Goal: Task Accomplishment & Management: Use online tool/utility

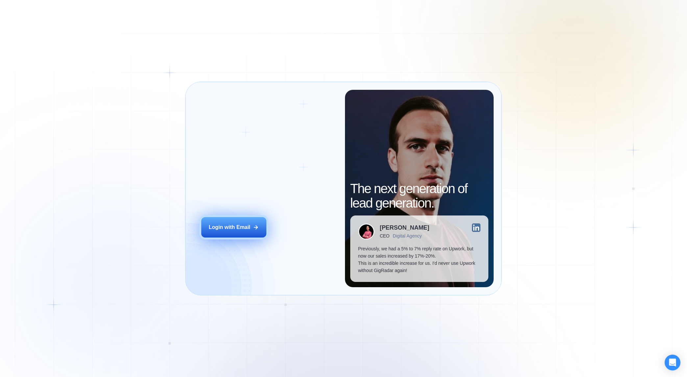
click at [226, 226] on div "Login with Email" at bounding box center [230, 227] width 42 height 7
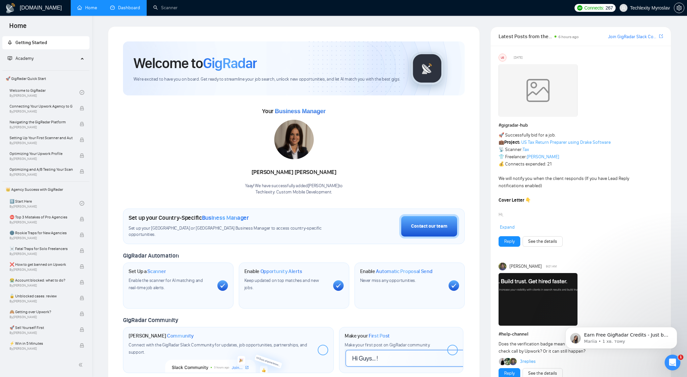
click at [133, 5] on link "Dashboard" at bounding box center [125, 8] width 30 height 6
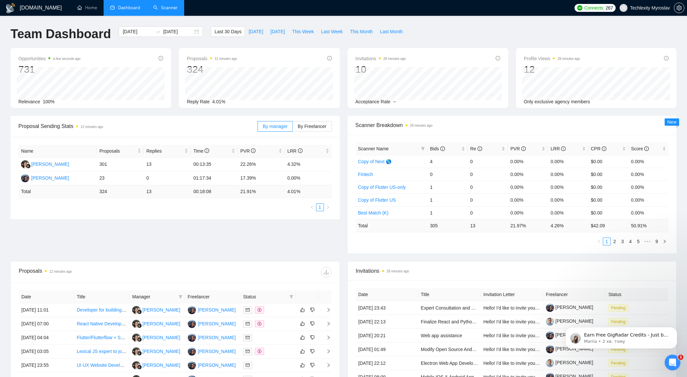
click at [163, 11] on link "Scanner" at bounding box center [165, 8] width 24 height 6
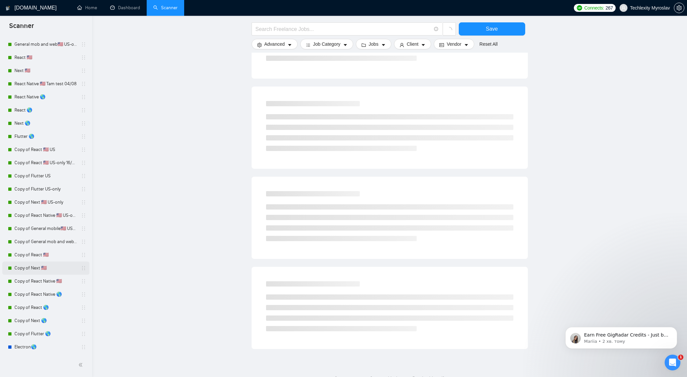
scroll to position [241, 0]
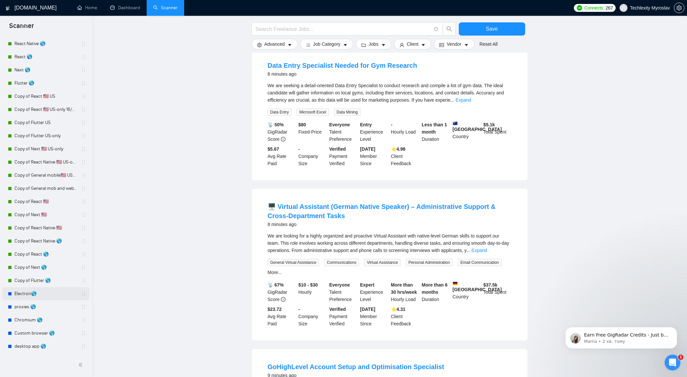
click at [15, 294] on link "Electron🌎" at bounding box center [45, 293] width 63 height 13
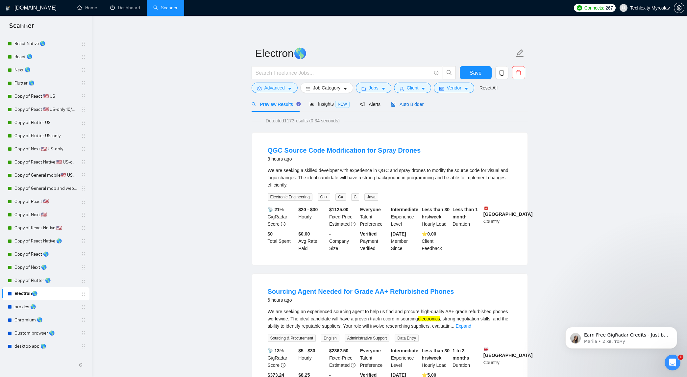
click at [413, 102] on span "Auto Bidder" at bounding box center [407, 104] width 33 height 5
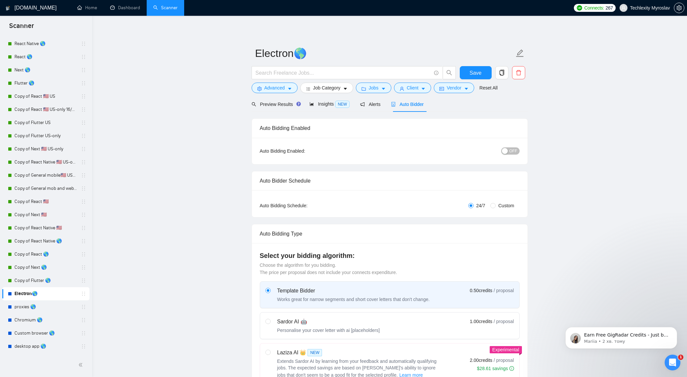
radio input "false"
radio input "true"
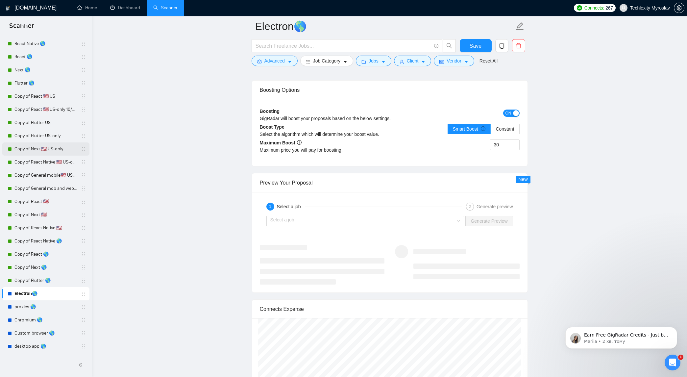
scroll to position [976, 0]
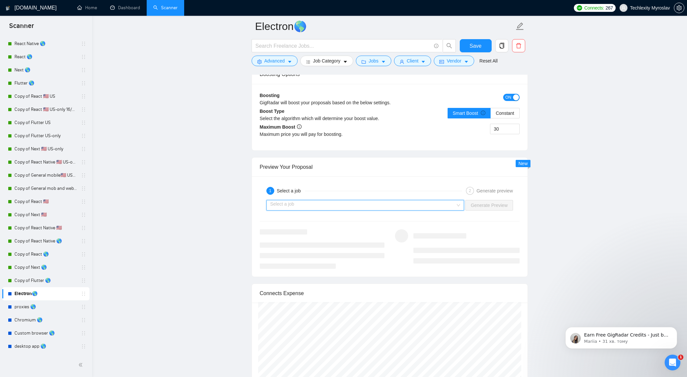
click at [326, 205] on input "search" at bounding box center [363, 205] width 186 height 10
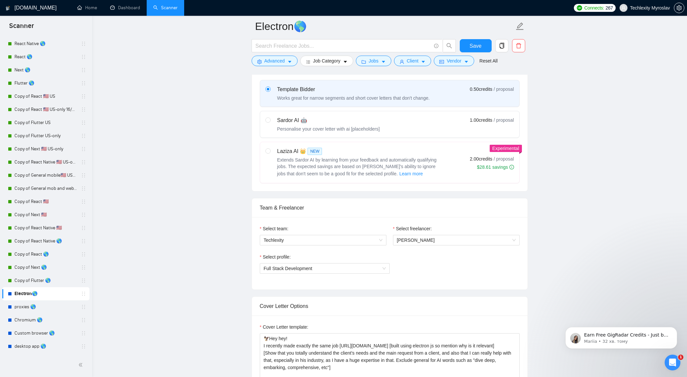
scroll to position [289, 0]
click at [286, 64] on button "Advanced" at bounding box center [275, 61] width 46 height 11
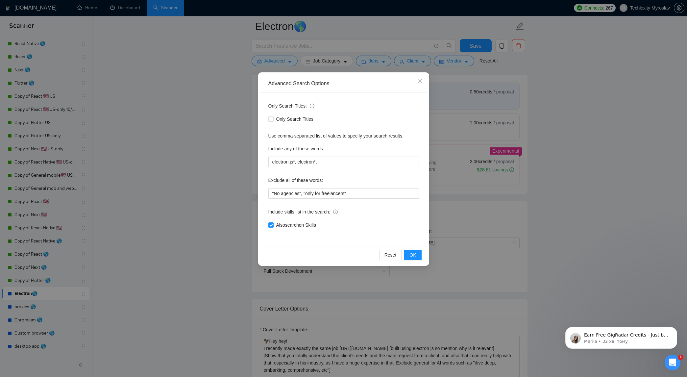
scroll to position [283, 0]
click at [417, 83] on span "Close" at bounding box center [421, 81] width 18 height 18
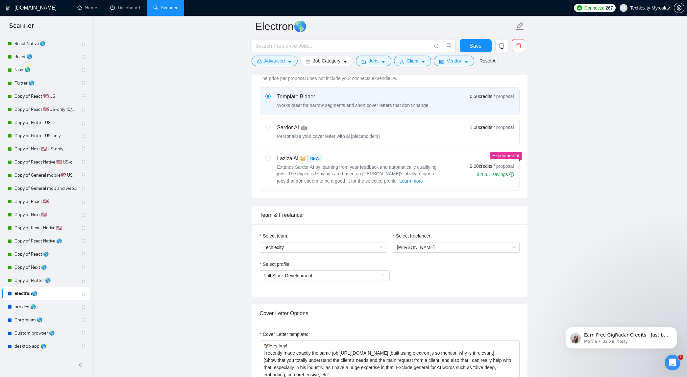
click at [48, 305] on link "proxies 🌎" at bounding box center [45, 306] width 63 height 13
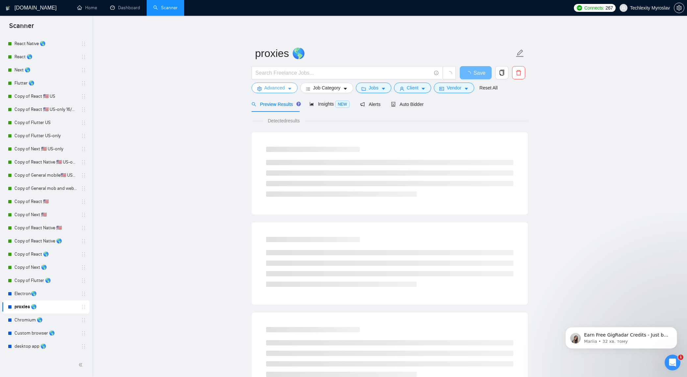
click at [285, 92] on button "Advanced" at bounding box center [275, 88] width 46 height 11
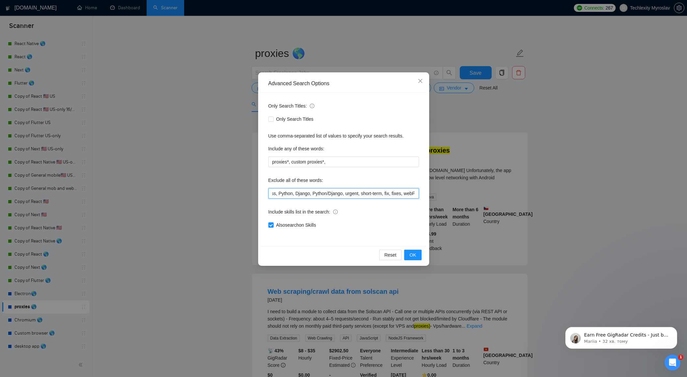
scroll to position [0, 433]
drag, startPoint x: 293, startPoint y: 194, endPoint x: 396, endPoint y: 197, distance: 102.4
click at [396, 197] on input "php, laravel, Unity, "No agencies", "only for freelancers", flutter, .Net, C++,…" at bounding box center [343, 193] width 151 height 11
click at [372, 195] on input "php, laravel, Unity, "No agencies", "only for freelancers", flutter, .Net, C++,…" at bounding box center [343, 193] width 151 height 11
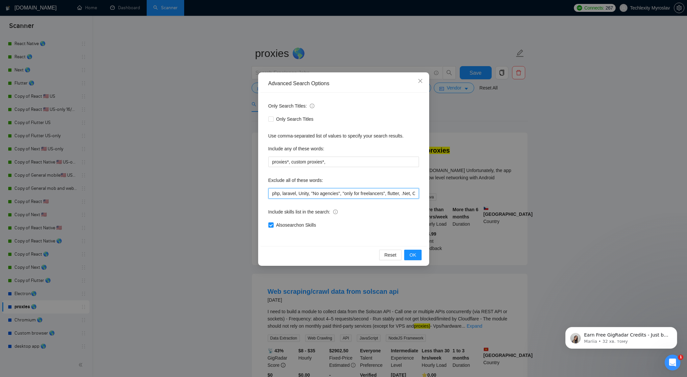
drag, startPoint x: 353, startPoint y: 195, endPoint x: 241, endPoint y: 192, distance: 112.2
click at [241, 192] on div "Advanced Search Options Only Search Titles: Only Search Titles Use comma-separa…" at bounding box center [343, 188] width 687 height 377
drag, startPoint x: 420, startPoint y: 83, endPoint x: 414, endPoint y: 84, distance: 7.0
click at [420, 83] on icon "close" at bounding box center [420, 80] width 5 height 5
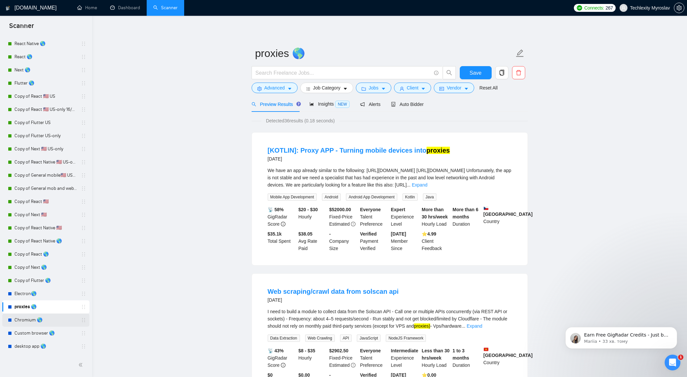
click at [43, 322] on link "Chromium 🌎" at bounding box center [45, 320] width 63 height 13
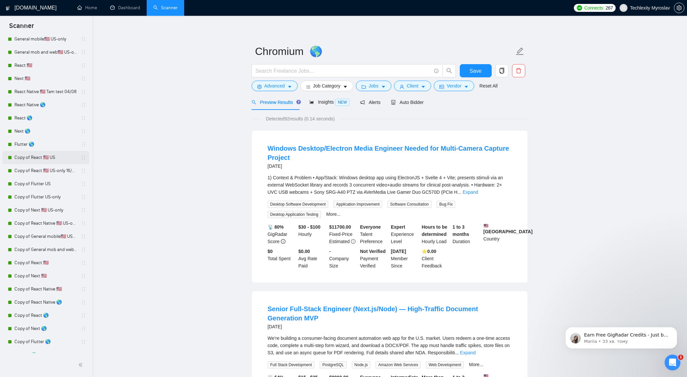
scroll to position [178, 0]
click at [67, 157] on link "Copy of React 🇺🇸 US" at bounding box center [45, 159] width 63 height 13
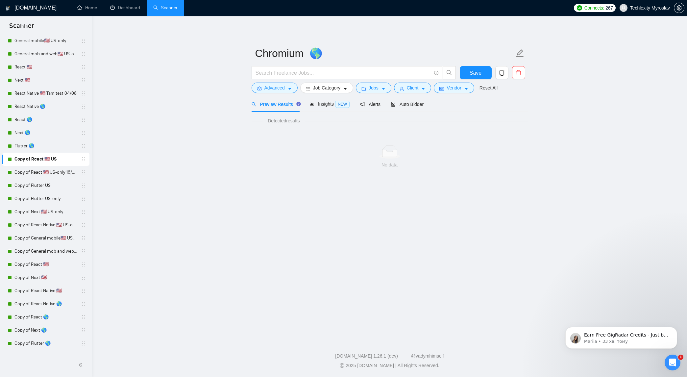
scroll to position [179, 0]
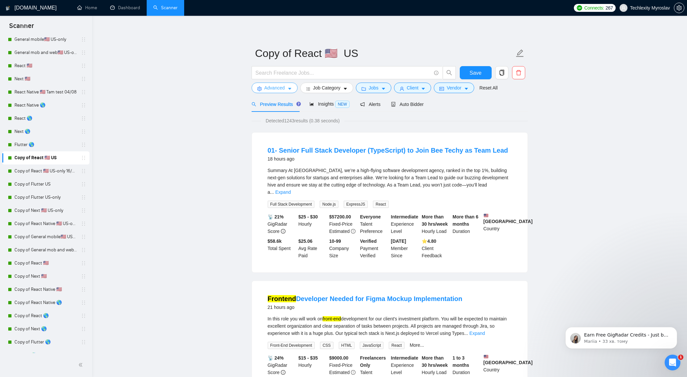
click at [286, 91] on button "Advanced" at bounding box center [275, 88] width 46 height 11
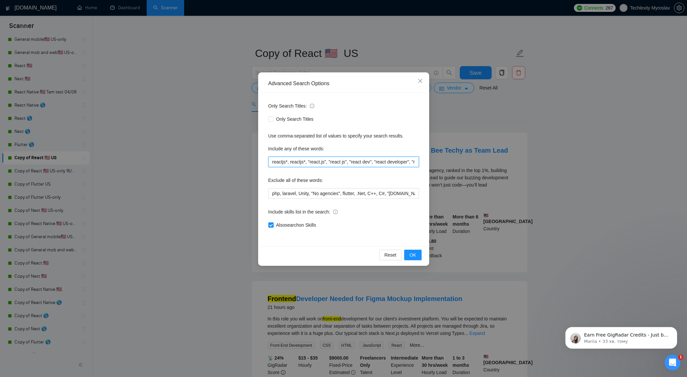
drag, startPoint x: 304, startPoint y: 164, endPoint x: 434, endPoint y: 167, distance: 130.0
click at [444, 166] on div "Advanced Search Options Only Search Titles: Only Search Titles Use comma-separa…" at bounding box center [343, 188] width 687 height 377
drag, startPoint x: 349, startPoint y: 192, endPoint x: 444, endPoint y: 193, distance: 94.1
click at [444, 193] on div "Advanced Search Options Only Search Titles: Only Search Titles Use comma-separa…" at bounding box center [343, 188] width 687 height 377
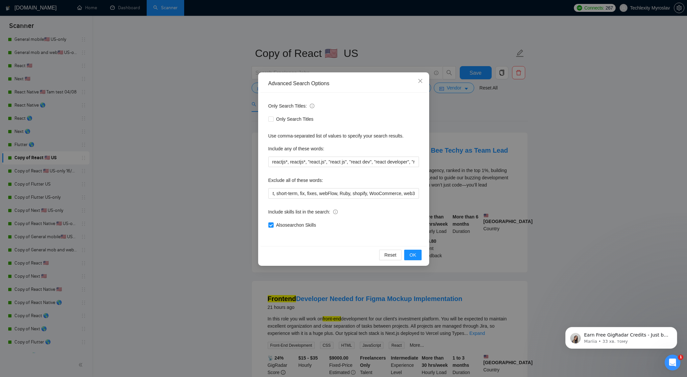
click at [150, 198] on div "Advanced Search Options Only Search Titles: Only Search Titles Use comma-separa…" at bounding box center [343, 188] width 687 height 377
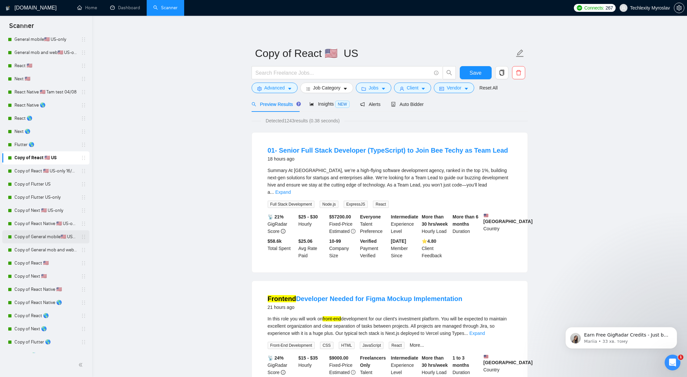
drag, startPoint x: 42, startPoint y: 233, endPoint x: 48, endPoint y: 232, distance: 5.3
click at [42, 233] on link "Copy of General mobile🇺🇸 US-only" at bounding box center [45, 236] width 63 height 13
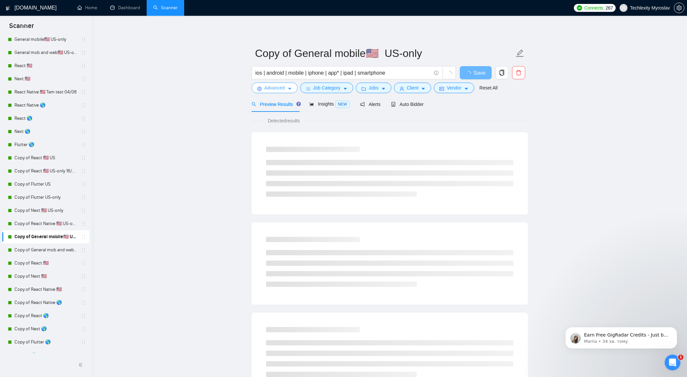
click at [280, 90] on span "Advanced" at bounding box center [275, 87] width 20 height 7
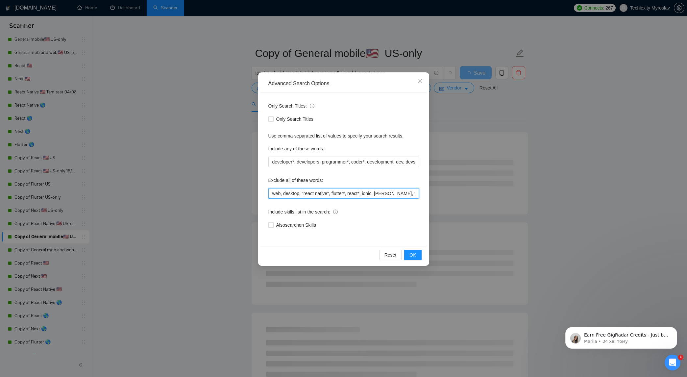
drag, startPoint x: 295, startPoint y: 193, endPoint x: 328, endPoint y: 194, distance: 33.6
click at [328, 194] on input "web, desktop, "react native", flutter*, react*, ionic, [PERSON_NAME], xamarin, …" at bounding box center [343, 193] width 151 height 11
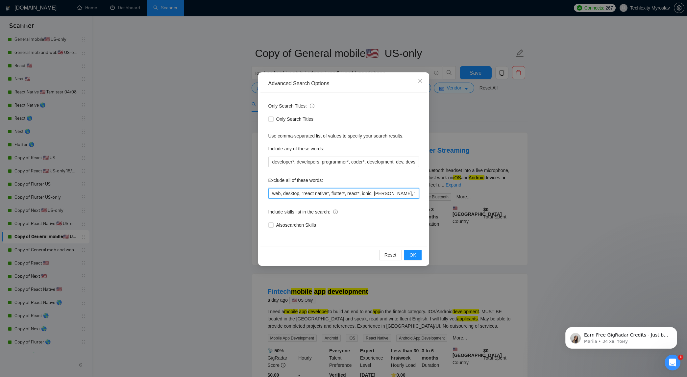
drag, startPoint x: 343, startPoint y: 194, endPoint x: 249, endPoint y: 189, distance: 93.9
click at [248, 188] on div "Advanced Search Options Only Search Titles: Only Search Titles Use comma-separa…" at bounding box center [343, 188] width 687 height 377
drag, startPoint x: 323, startPoint y: 163, endPoint x: 433, endPoint y: 164, distance: 109.9
click at [433, 164] on div "Advanced Search Options Only Search Titles: Only Search Titles Use comma-separa…" at bounding box center [343, 188] width 687 height 377
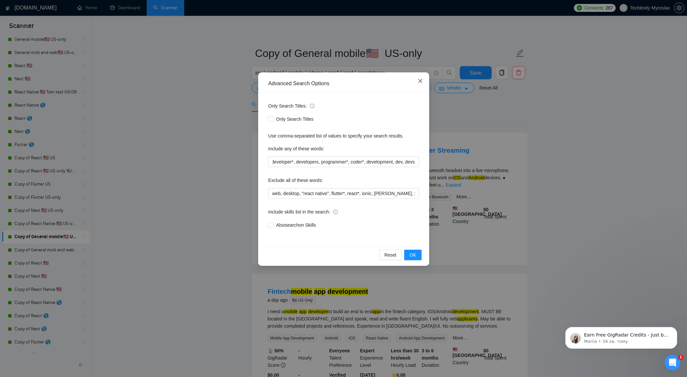
scroll to position [0, 0]
drag, startPoint x: 419, startPoint y: 80, endPoint x: 413, endPoint y: 80, distance: 5.6
click at [419, 80] on icon "close" at bounding box center [420, 81] width 4 height 4
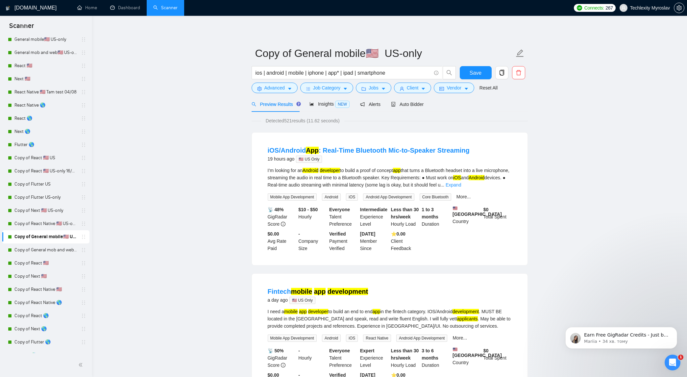
drag, startPoint x: 39, startPoint y: 247, endPoint x: 122, endPoint y: 234, distance: 84.3
click at [38, 247] on link "Copy of General mob and web🇺🇸 US-only - to be done" at bounding box center [45, 249] width 63 height 13
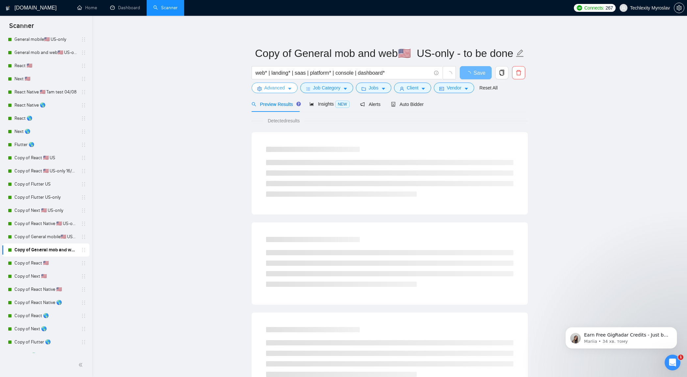
click at [287, 86] on button "Advanced" at bounding box center [275, 88] width 46 height 11
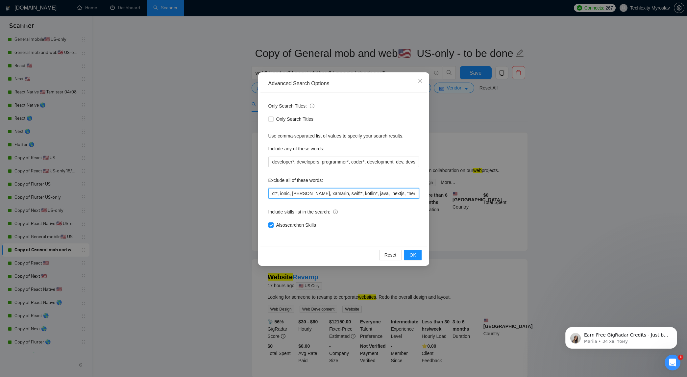
scroll to position [0, 155]
drag, startPoint x: 312, startPoint y: 193, endPoint x: 390, endPoint y: 194, distance: 78.3
click at [390, 194] on input "Weebly , nocode, lowcode, mulesoft, desktop, "react native", flutter*, react*, …" at bounding box center [343, 193] width 151 height 11
click at [469, 133] on div "Advanced Search Options Only Search Titles: Only Search Titles Use comma-separa…" at bounding box center [343, 188] width 687 height 377
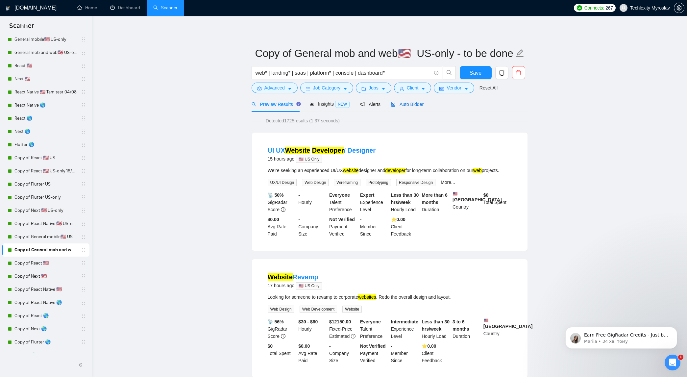
click at [412, 106] on span "Auto Bidder" at bounding box center [407, 104] width 33 height 5
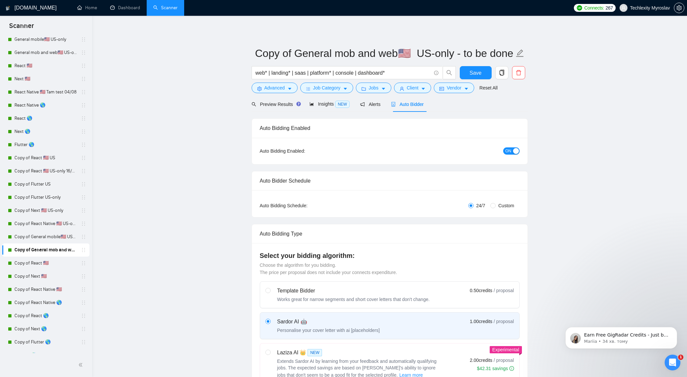
radio input "false"
radio input "true"
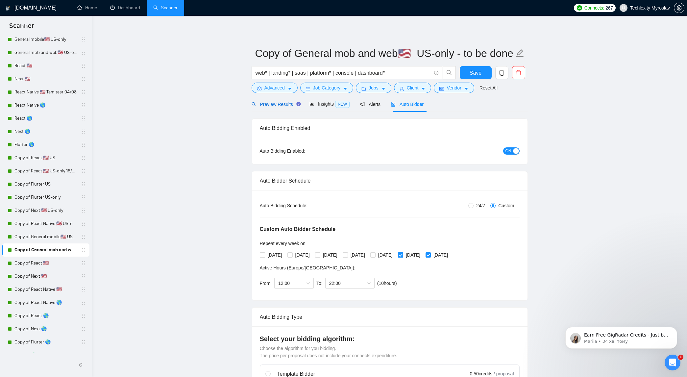
click at [280, 103] on span "Preview Results" at bounding box center [275, 104] width 47 height 5
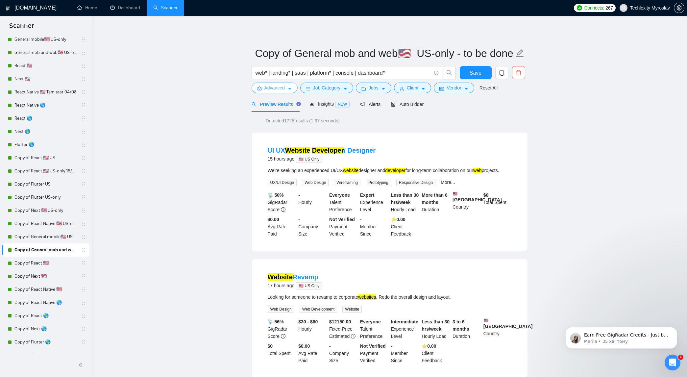
click at [289, 87] on icon "caret-down" at bounding box center [290, 89] width 5 height 5
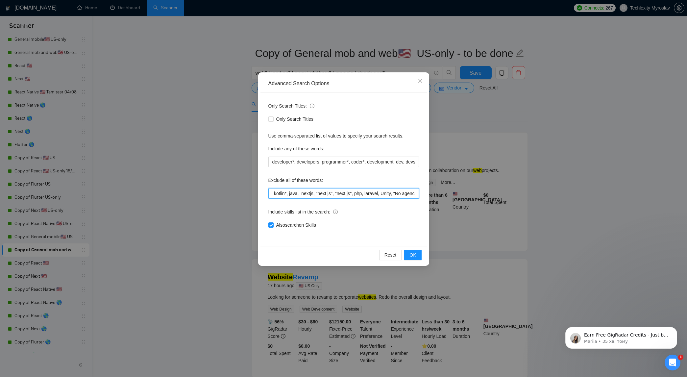
scroll to position [0, 353]
drag, startPoint x: 374, startPoint y: 195, endPoint x: 379, endPoint y: 191, distance: 6.1
click at [385, 191] on input "Weebly , nocode, lowcode, mulesoft, desktop, "react native", flutter*, react*, …" at bounding box center [343, 193] width 151 height 11
drag, startPoint x: 386, startPoint y: 195, endPoint x: 447, endPoint y: 188, distance: 61.0
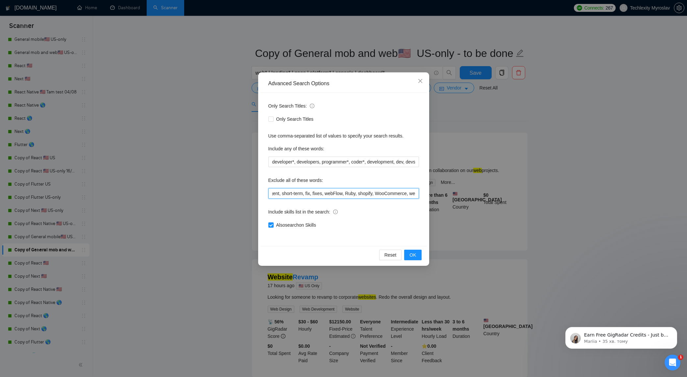
click at [447, 188] on div "Advanced Search Options Only Search Titles: Only Search Titles Use comma-separa…" at bounding box center [343, 188] width 687 height 377
drag, startPoint x: 368, startPoint y: 194, endPoint x: 272, endPoint y: 191, distance: 95.5
click at [272, 191] on input "Weebly , nocode, lowcode, mulesoft, desktop, "react native", flutter*, react*, …" at bounding box center [343, 193] width 151 height 11
click at [420, 79] on icon "close" at bounding box center [420, 80] width 5 height 5
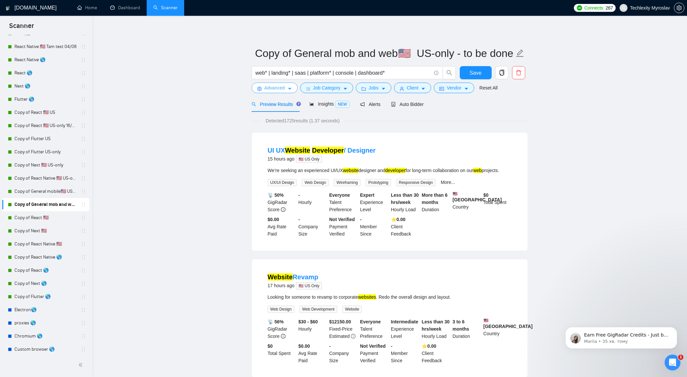
scroll to position [6, 0]
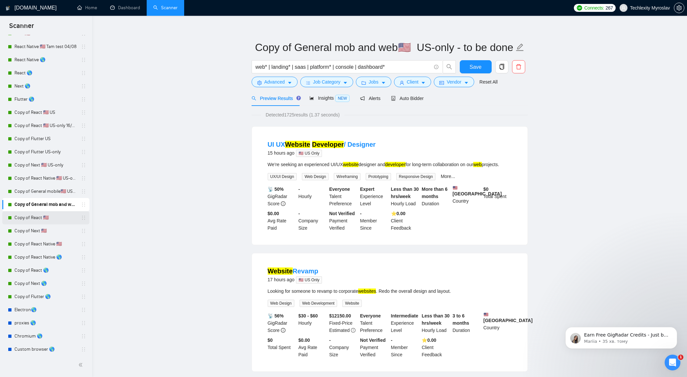
click at [52, 216] on link "Copy of React 🇺🇸" at bounding box center [45, 217] width 63 height 13
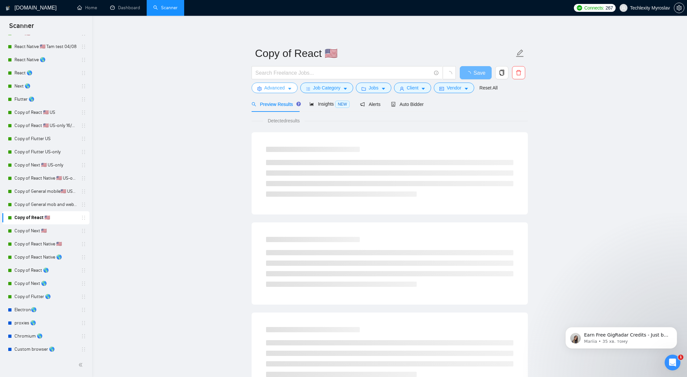
click at [282, 86] on span "Advanced" at bounding box center [275, 87] width 20 height 7
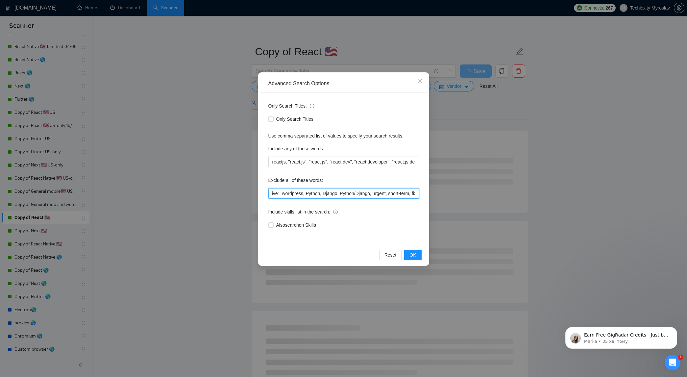
scroll to position [0, 442]
drag, startPoint x: 319, startPoint y: 197, endPoint x: 416, endPoint y: 197, distance: 97.4
click at [416, 197] on input "nextjs, "next js", "next.js", php, laravel, Unity, "No agencies", flutter, .Net…" at bounding box center [343, 193] width 151 height 11
click at [419, 81] on icon "close" at bounding box center [420, 80] width 5 height 5
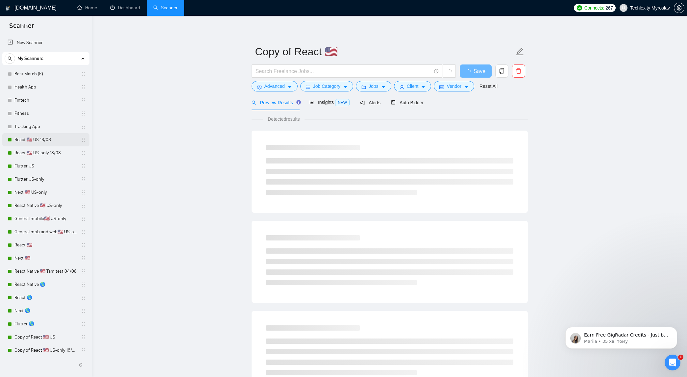
click at [54, 139] on link "React 🇺🇸 US 18/08" at bounding box center [45, 139] width 63 height 13
click at [288, 88] on button "Advanced" at bounding box center [275, 86] width 46 height 11
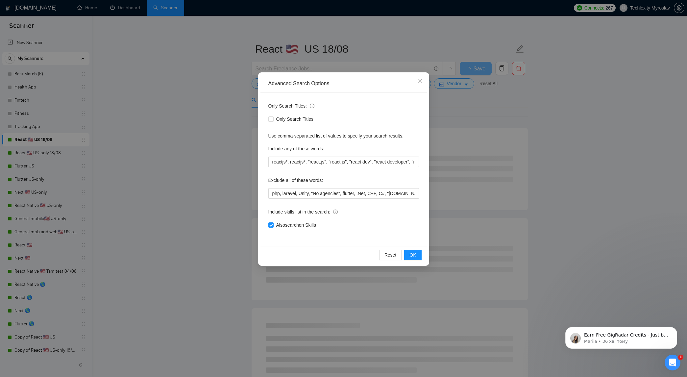
scroll to position [6, 0]
click at [138, 214] on div "Advanced Search Options Only Search Titles: Only Search Titles Use comma-separa…" at bounding box center [343, 188] width 687 height 377
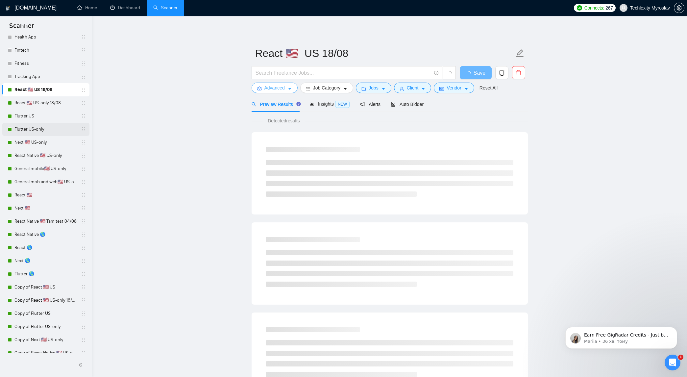
scroll to position [0, 0]
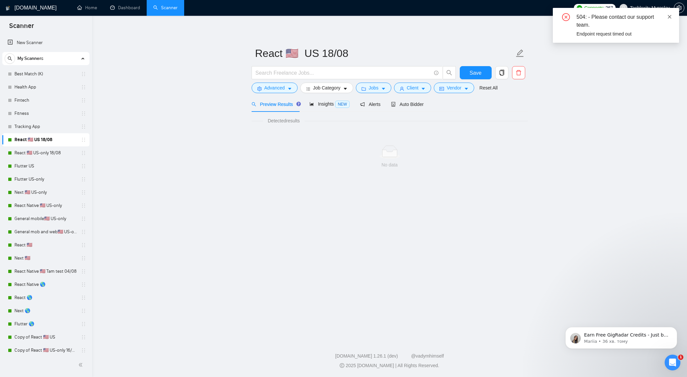
drag, startPoint x: 671, startPoint y: 16, endPoint x: 667, endPoint y: 16, distance: 4.3
click at [671, 16] on icon "close" at bounding box center [670, 16] width 5 height 5
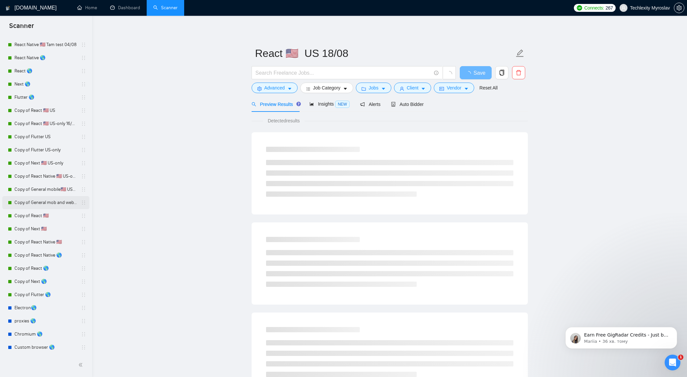
scroll to position [241, 0]
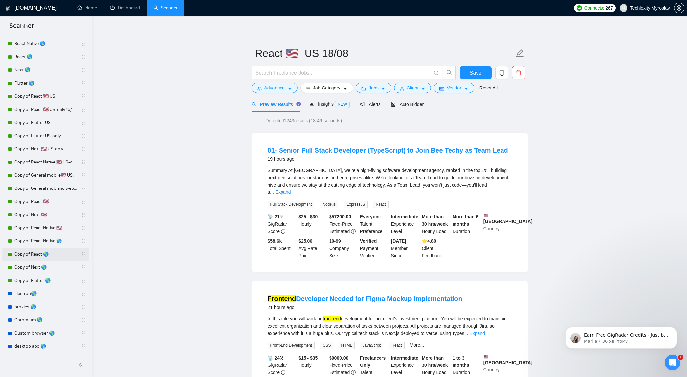
click at [55, 254] on link "Copy of React 🌎" at bounding box center [45, 254] width 63 height 13
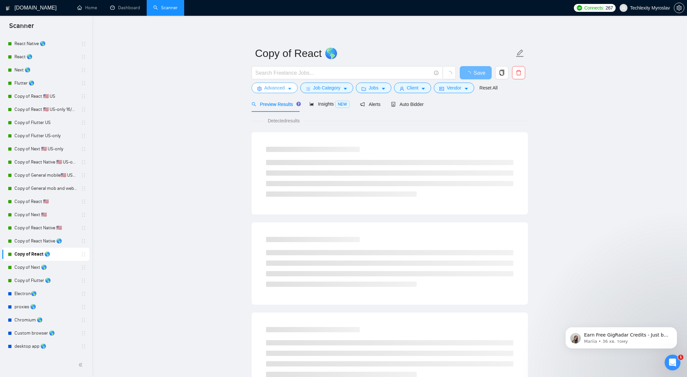
click at [288, 89] on icon "caret-down" at bounding box center [290, 89] width 5 height 5
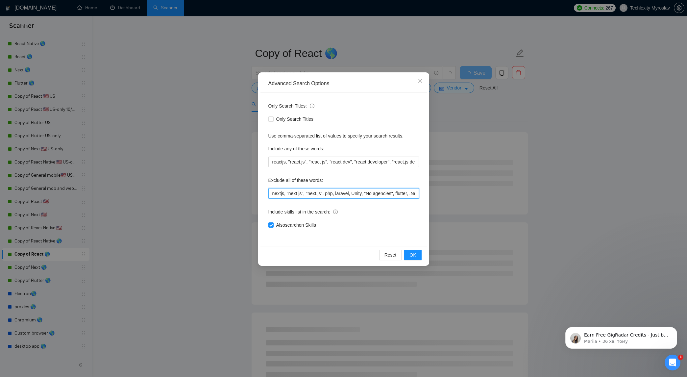
drag, startPoint x: 360, startPoint y: 194, endPoint x: 496, endPoint y: 176, distance: 137.1
click at [496, 176] on div "Advanced Search Options Only Search Titles: Only Search Titles Use comma-separa…" at bounding box center [343, 188] width 687 height 377
drag, startPoint x: 489, startPoint y: 127, endPoint x: 485, endPoint y: 122, distance: 6.0
click at [489, 126] on div "Advanced Search Options Only Search Titles: Only Search Titles Use comma-separa…" at bounding box center [343, 188] width 687 height 377
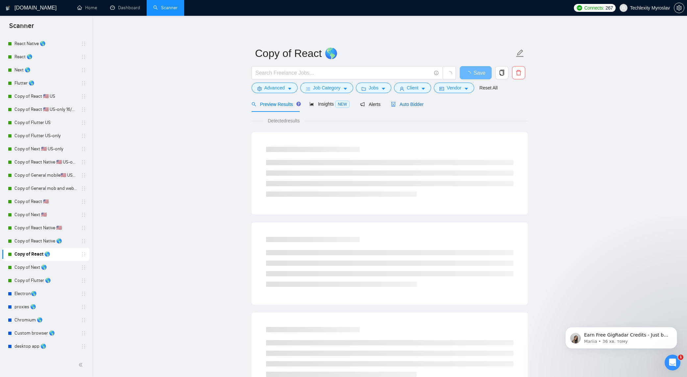
click at [422, 102] on span "Auto Bidder" at bounding box center [407, 104] width 33 height 5
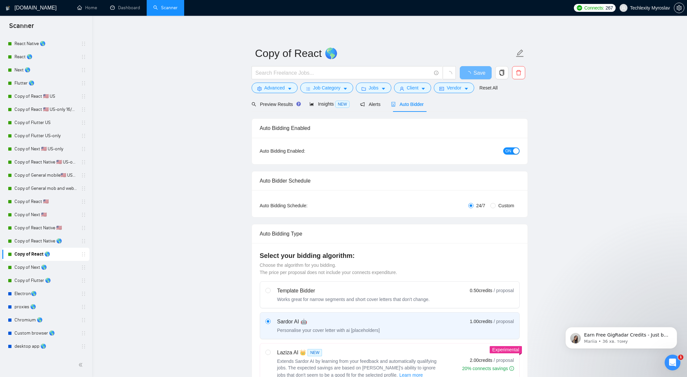
radio input "false"
radio input "true"
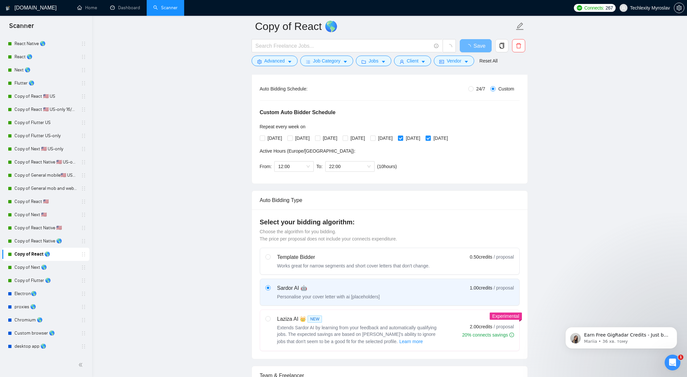
scroll to position [88, 0]
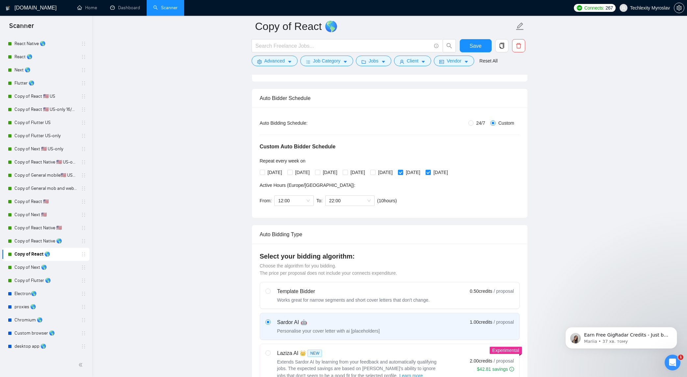
drag, startPoint x: 41, startPoint y: 59, endPoint x: 336, endPoint y: 101, distance: 297.8
click at [41, 59] on link "React 🌎" at bounding box center [45, 56] width 63 height 13
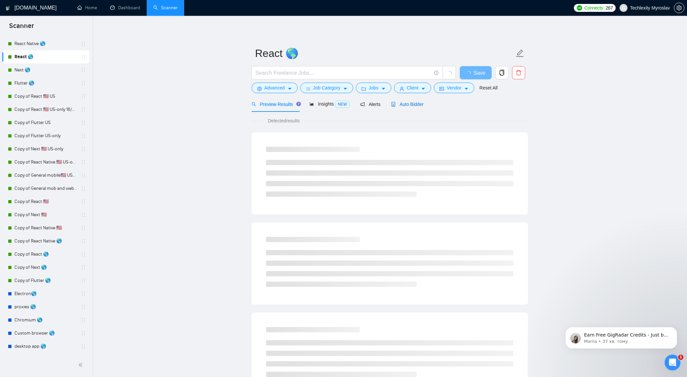
click at [415, 101] on div "Auto Bidder" at bounding box center [407, 104] width 33 height 7
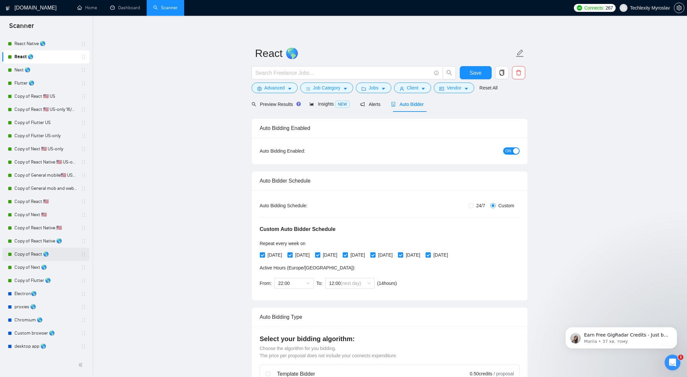
drag, startPoint x: 56, startPoint y: 257, endPoint x: 63, endPoint y: 254, distance: 8.0
click at [56, 257] on link "Copy of React 🌎" at bounding box center [45, 254] width 63 height 13
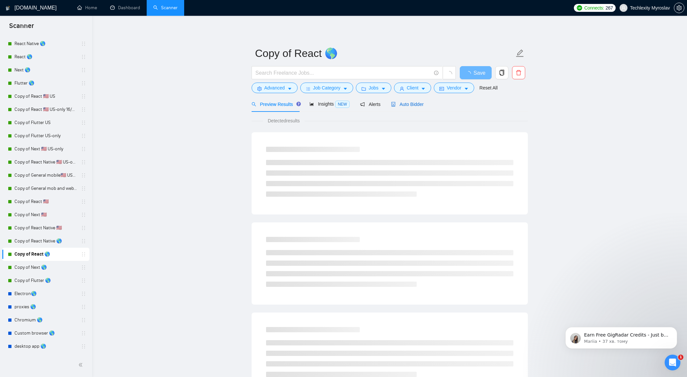
click at [414, 103] on span "Auto Bidder" at bounding box center [407, 104] width 33 height 5
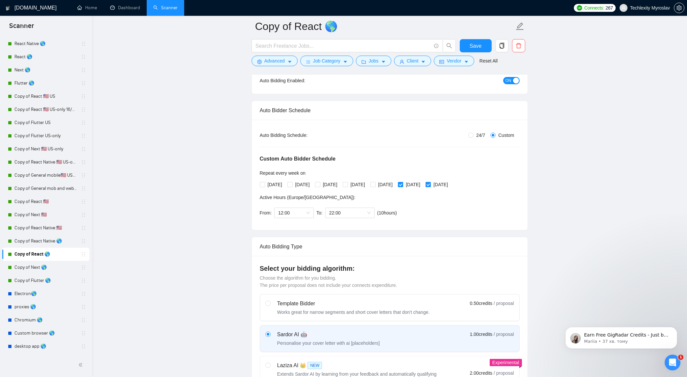
scroll to position [75, 0]
click at [46, 56] on link "React 🌎" at bounding box center [45, 56] width 63 height 13
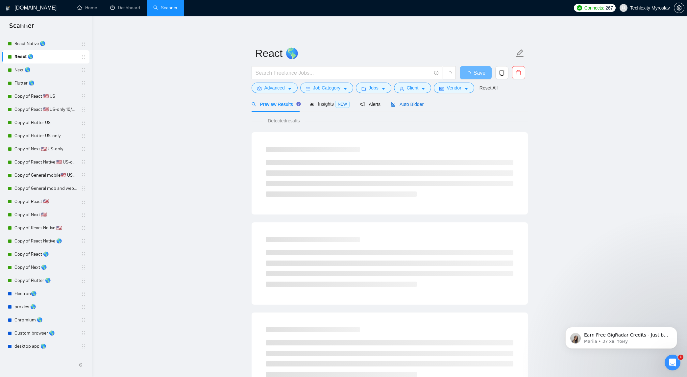
click at [399, 105] on span "Auto Bidder" at bounding box center [407, 104] width 33 height 5
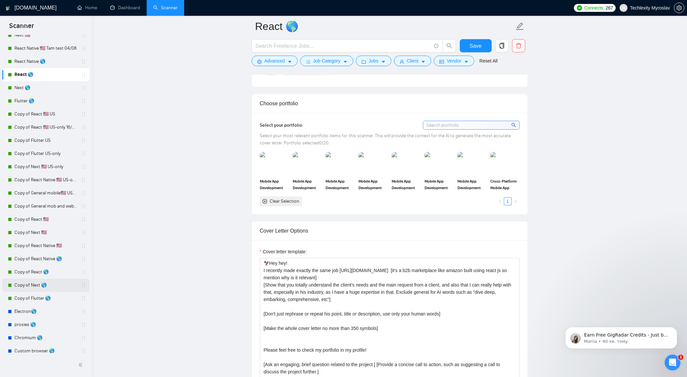
scroll to position [241, 0]
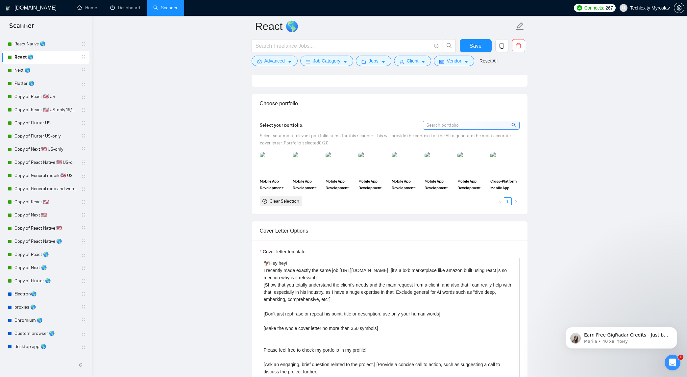
drag, startPoint x: 41, startPoint y: 175, endPoint x: 234, endPoint y: 187, distance: 192.8
click at [41, 175] on link "Copy of General mobile🇺🇸 US-only" at bounding box center [45, 175] width 63 height 13
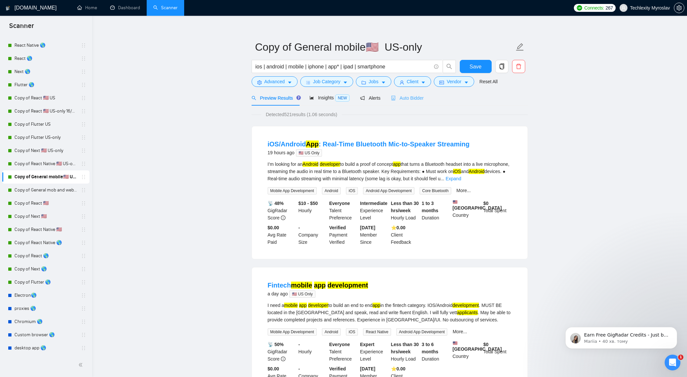
scroll to position [7, 0]
click at [406, 100] on span "Auto Bidder" at bounding box center [407, 97] width 33 height 5
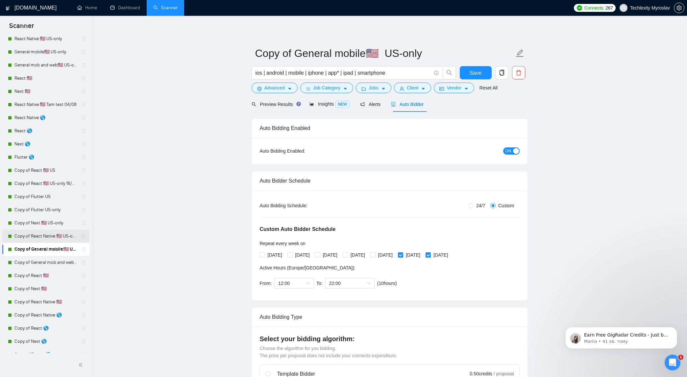
scroll to position [241, 0]
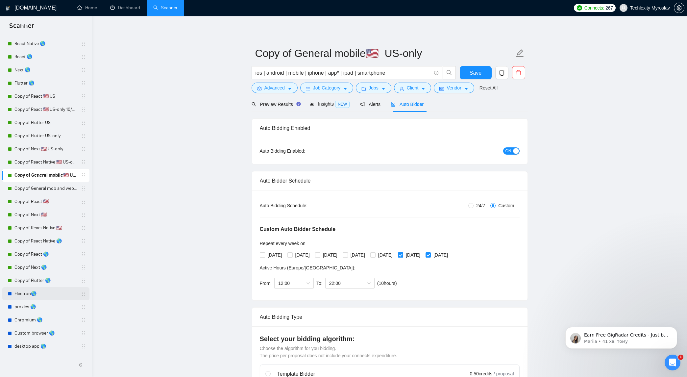
click at [48, 297] on link "Electron🌎" at bounding box center [45, 293] width 63 height 13
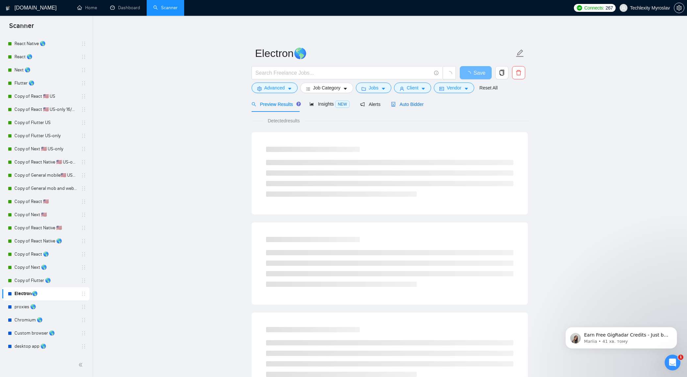
click at [408, 103] on span "Auto Bidder" at bounding box center [407, 104] width 33 height 5
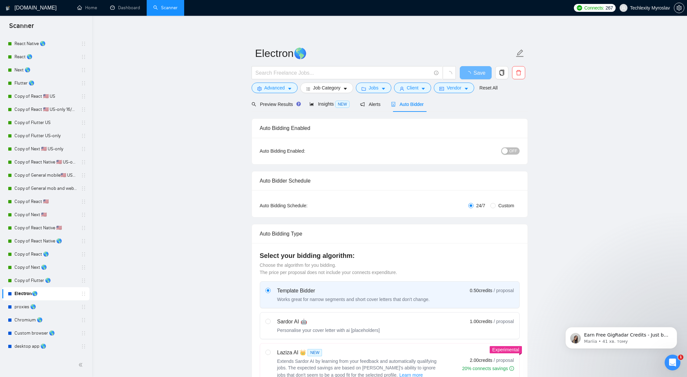
radio input "false"
radio input "true"
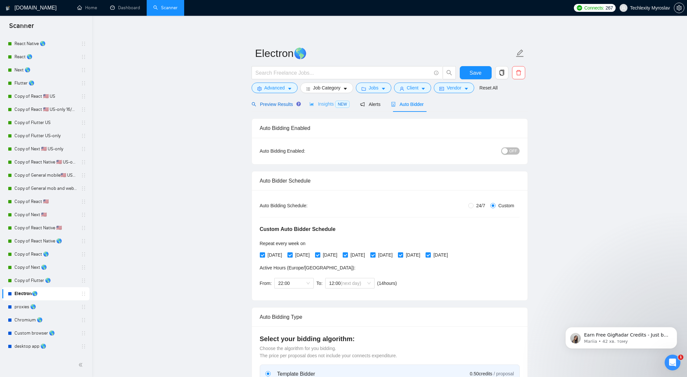
click at [284, 104] on span "Preview Results" at bounding box center [275, 104] width 47 height 5
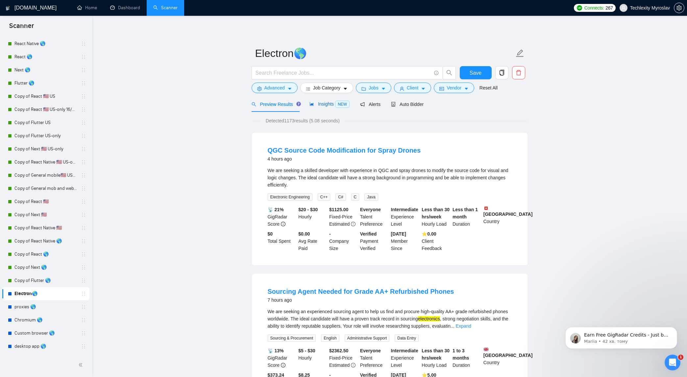
click at [326, 104] on span "Insights NEW" at bounding box center [330, 103] width 40 height 5
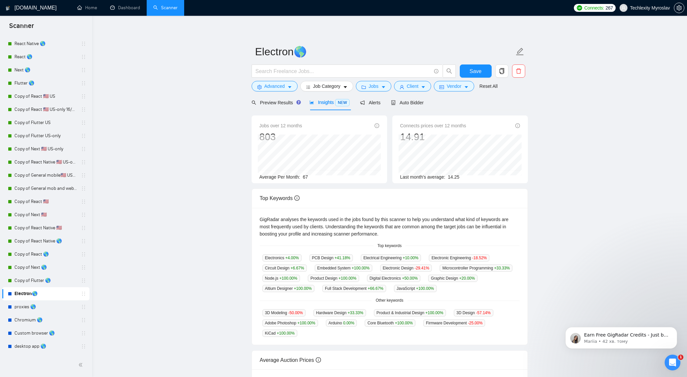
scroll to position [4, 0]
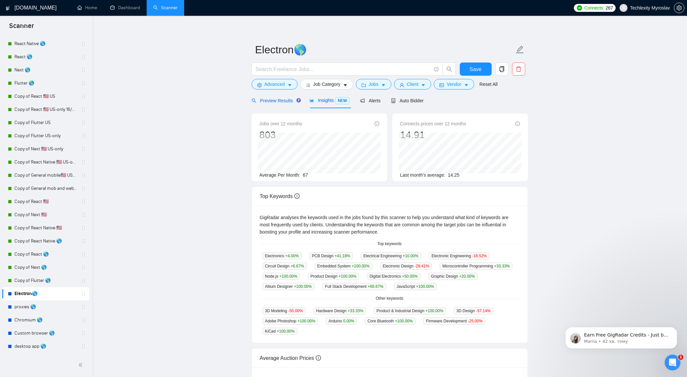
click at [285, 101] on span "Preview Results" at bounding box center [275, 100] width 47 height 5
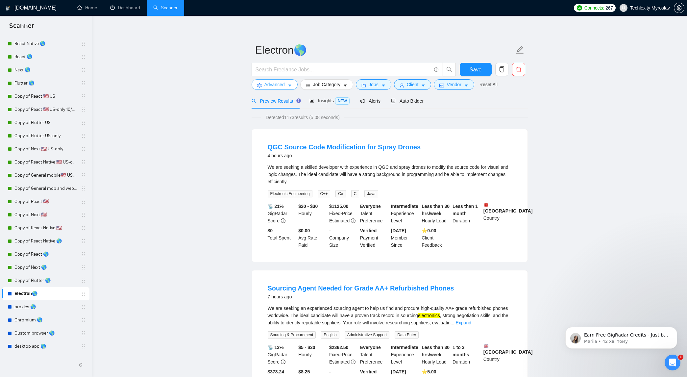
click at [290, 85] on icon "caret-down" at bounding box center [289, 86] width 3 height 2
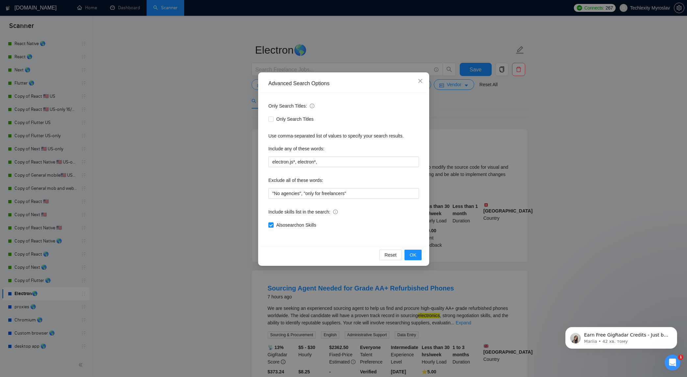
scroll to position [4, 0]
click at [328, 163] on input "electron.js*, electron*," at bounding box center [343, 162] width 151 height 11
drag, startPoint x: 166, startPoint y: 256, endPoint x: 137, endPoint y: 279, distance: 37.3
click at [166, 256] on div "Advanced Search Options Only Search Titles: Only Search Titles Use comma-separa…" at bounding box center [343, 188] width 687 height 377
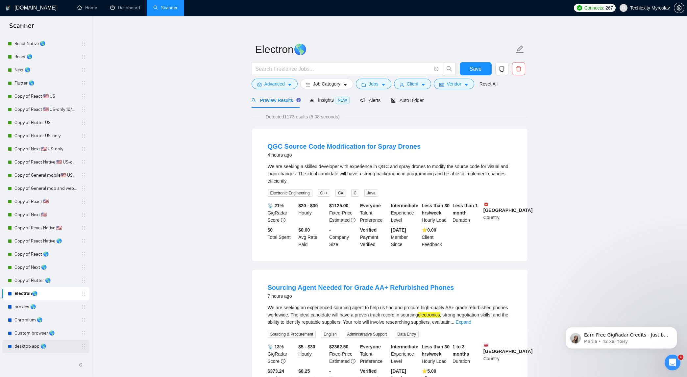
click at [27, 349] on link "desktop app 🌎" at bounding box center [45, 346] width 63 height 13
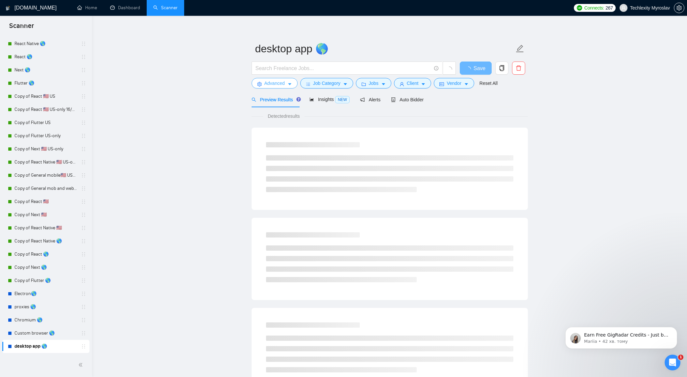
click at [286, 84] on button "Advanced" at bounding box center [275, 83] width 46 height 11
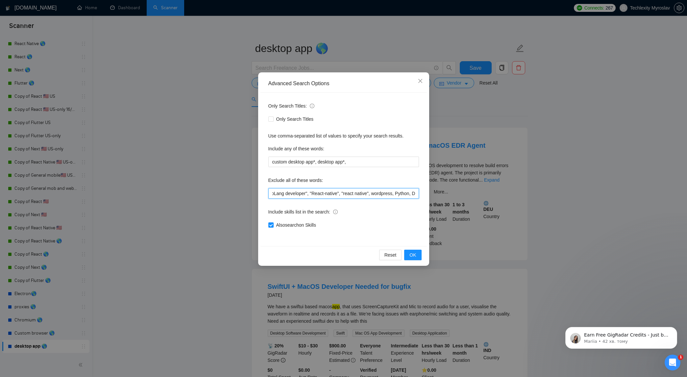
scroll to position [0, 433]
drag, startPoint x: 311, startPoint y: 193, endPoint x: 441, endPoint y: 190, distance: 130.4
click at [451, 192] on div "Advanced Search Options Only Search Titles: Only Search Titles Use comma-separa…" at bounding box center [343, 188] width 687 height 377
click at [421, 83] on icon "close" at bounding box center [420, 80] width 5 height 5
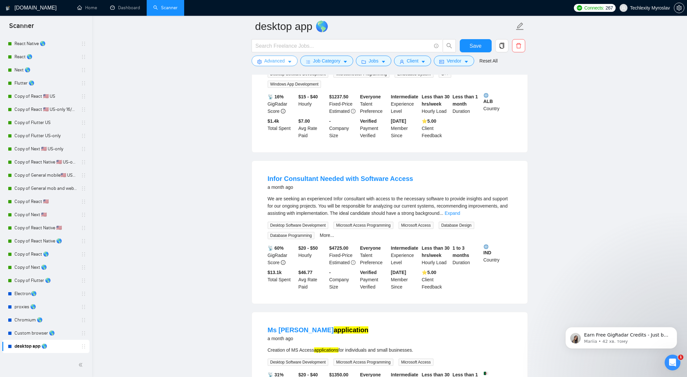
scroll to position [632, 0]
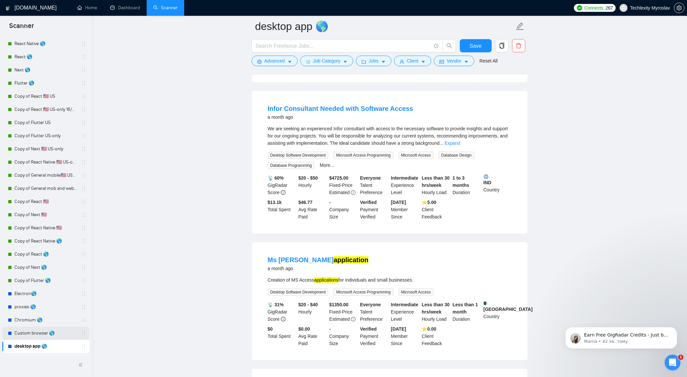
click at [55, 334] on link "Custom browser 🌎" at bounding box center [45, 333] width 63 height 13
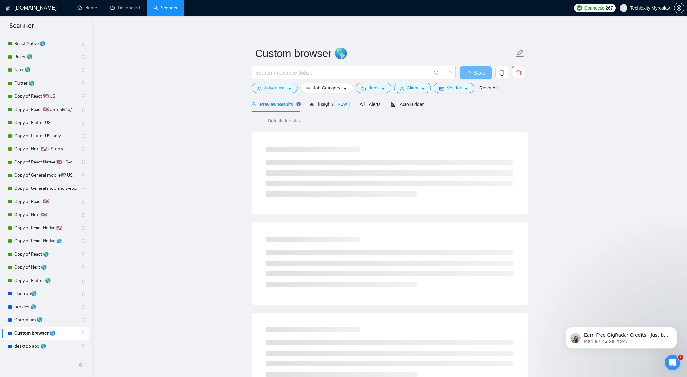
scroll to position [1, 0]
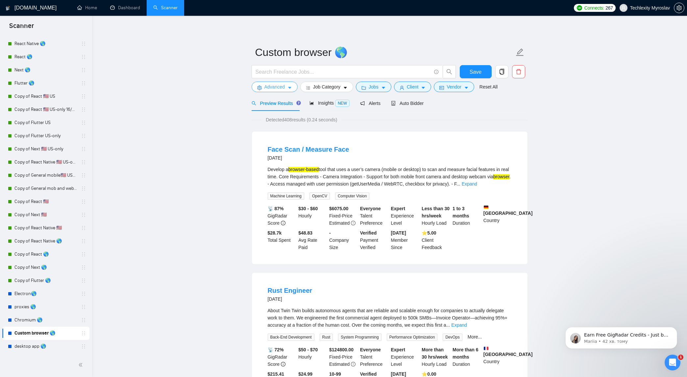
click at [290, 88] on icon "caret-down" at bounding box center [289, 88] width 3 height 2
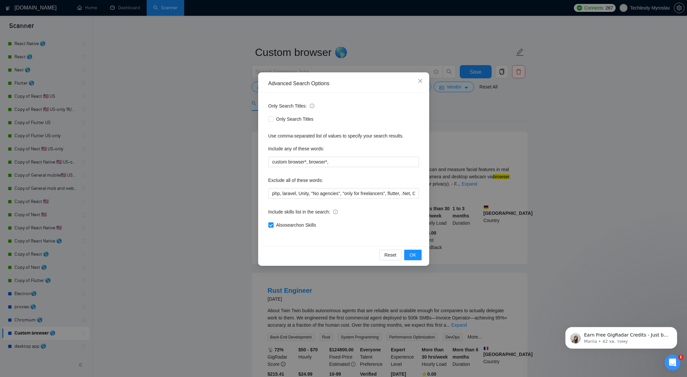
click at [174, 186] on div "Advanced Search Options Only Search Titles: Only Search Titles Use comma-separa…" at bounding box center [343, 188] width 687 height 377
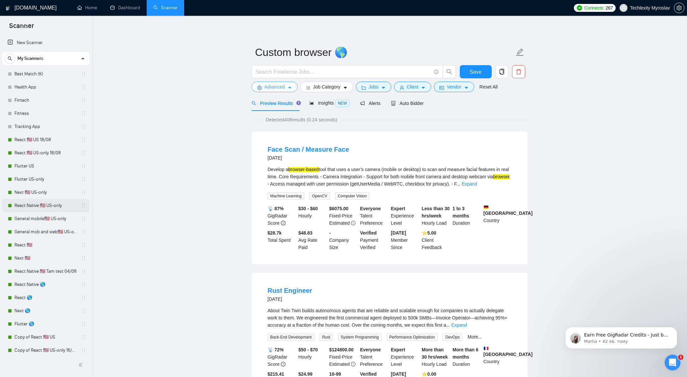
scroll to position [0, 0]
click at [58, 140] on link "React 🇺🇸 US 18/08" at bounding box center [45, 139] width 63 height 13
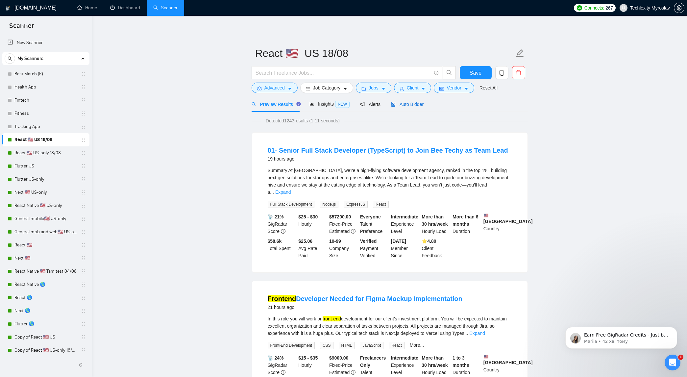
click at [415, 106] on span "Auto Bidder" at bounding box center [407, 104] width 33 height 5
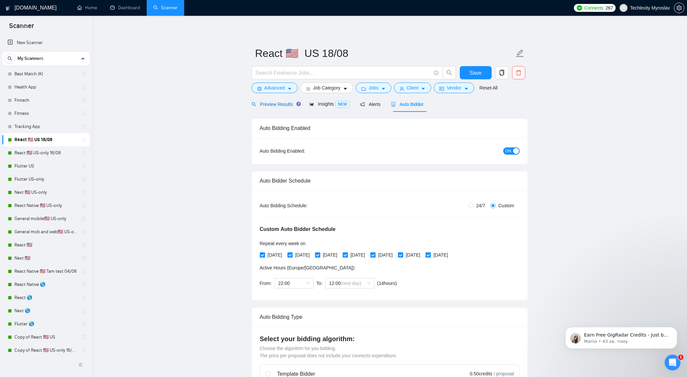
click at [289, 103] on span "Preview Results" at bounding box center [275, 104] width 47 height 5
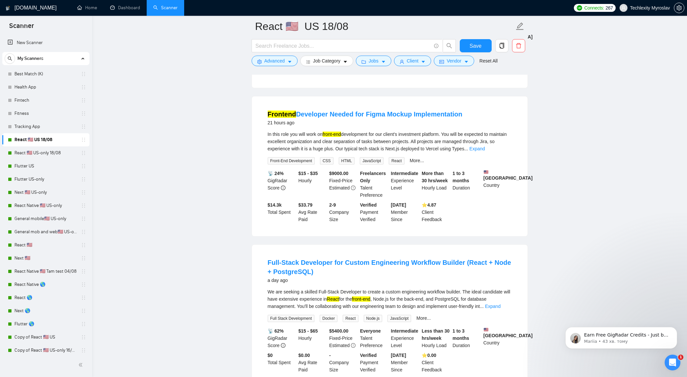
scroll to position [175, 0]
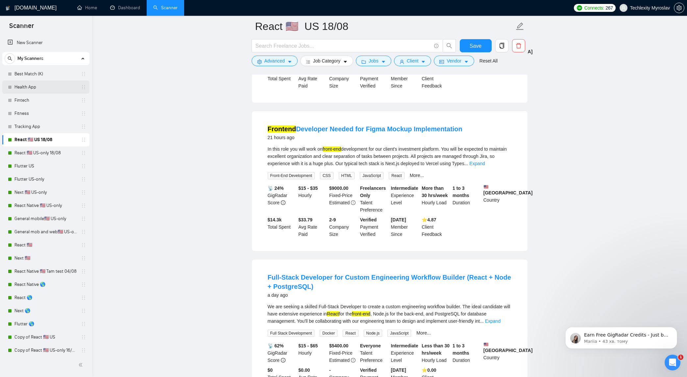
click at [57, 88] on link "Health App" at bounding box center [45, 87] width 63 height 13
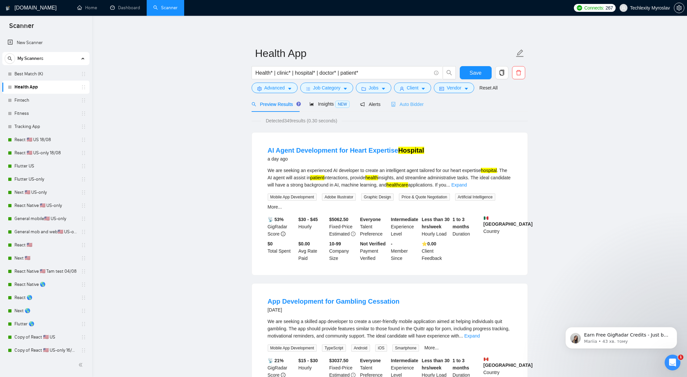
click at [413, 108] on div "Auto Bidder" at bounding box center [407, 103] width 33 height 15
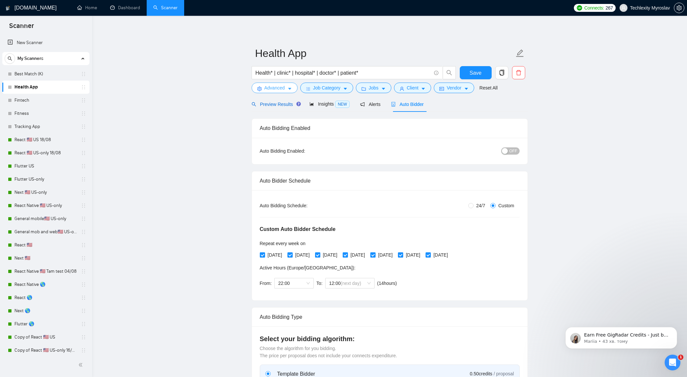
click at [265, 103] on span "Preview Results" at bounding box center [275, 104] width 47 height 5
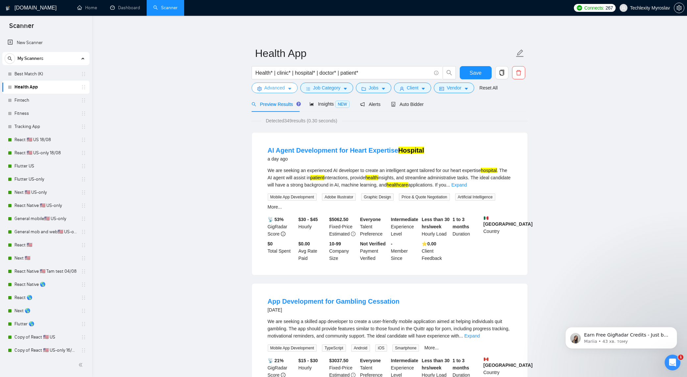
click at [277, 89] on span "Advanced" at bounding box center [275, 87] width 20 height 7
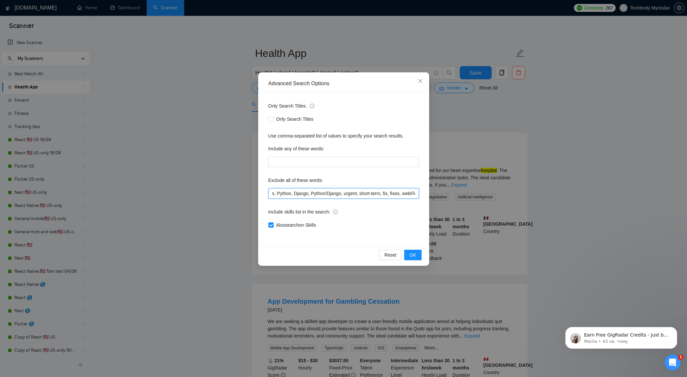
scroll to position [0, 385]
drag, startPoint x: 293, startPoint y: 190, endPoint x: 479, endPoint y: 182, distance: 186.4
click at [480, 182] on div "Advanced Search Options Only Search Titles: Only Search Titles Use comma-separa…" at bounding box center [343, 188] width 687 height 377
click at [417, 82] on span "Close" at bounding box center [421, 81] width 18 height 18
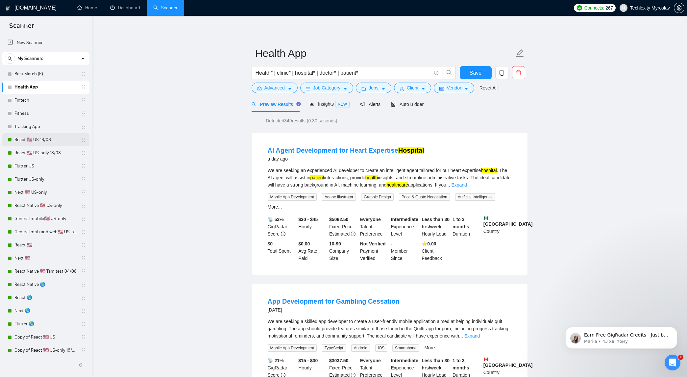
drag, startPoint x: 50, startPoint y: 140, endPoint x: 61, endPoint y: 139, distance: 10.9
click at [50, 140] on link "React 🇺🇸 US 18/08" at bounding box center [45, 139] width 63 height 13
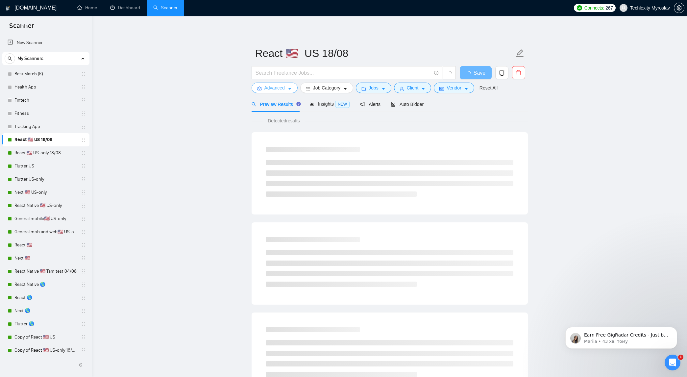
click at [281, 87] on span "Advanced" at bounding box center [275, 87] width 20 height 7
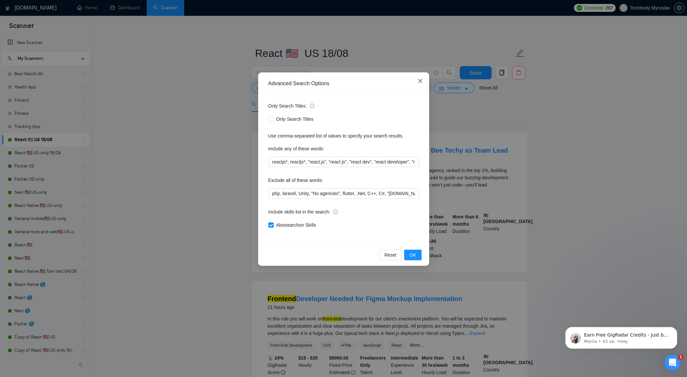
click at [422, 77] on span "Close" at bounding box center [421, 81] width 18 height 18
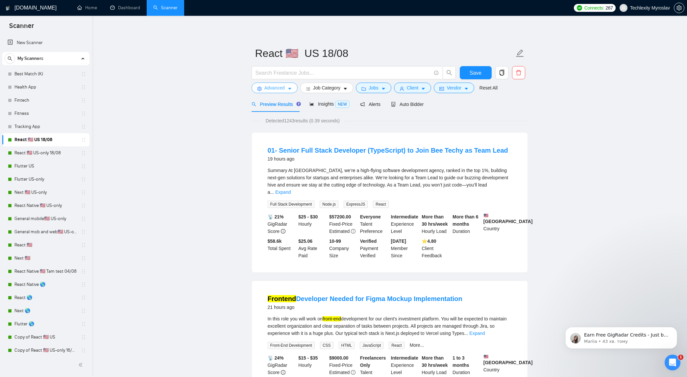
click at [278, 90] on span "Advanced" at bounding box center [275, 87] width 20 height 7
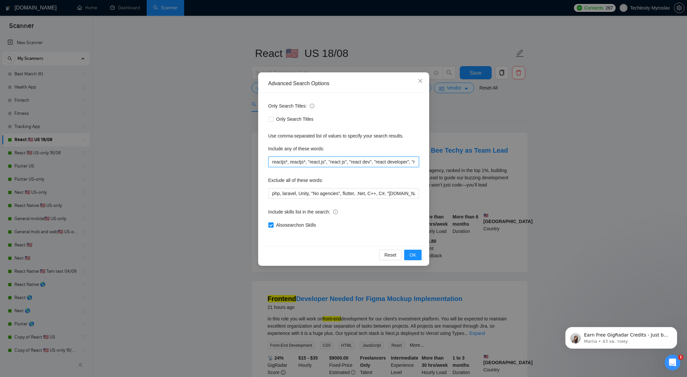
scroll to position [0, 201]
drag, startPoint x: 294, startPoint y: 161, endPoint x: 470, endPoint y: 159, distance: 175.7
click at [471, 159] on div "Advanced Search Options Only Search Titles: Only Search Titles Use comma-separa…" at bounding box center [343, 188] width 687 height 377
click at [387, 177] on div "Exclude all of these words:" at bounding box center [343, 181] width 151 height 13
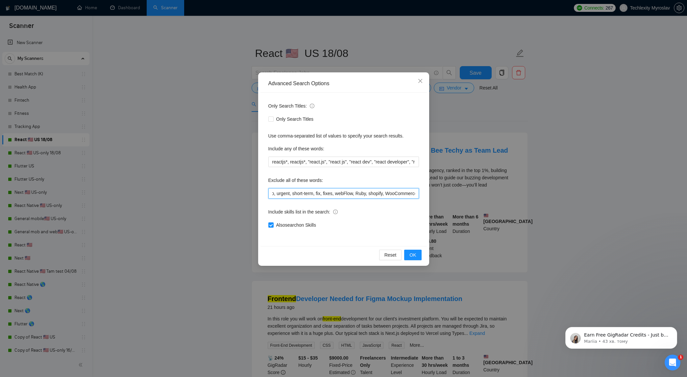
scroll to position [0, 385]
drag, startPoint x: 316, startPoint y: 192, endPoint x: 434, endPoint y: 191, distance: 118.5
click at [435, 190] on div "Advanced Search Options Only Search Titles: Only Search Titles Use comma-separa…" at bounding box center [343, 188] width 687 height 377
drag, startPoint x: 400, startPoint y: 203, endPoint x: 404, endPoint y: 197, distance: 6.9
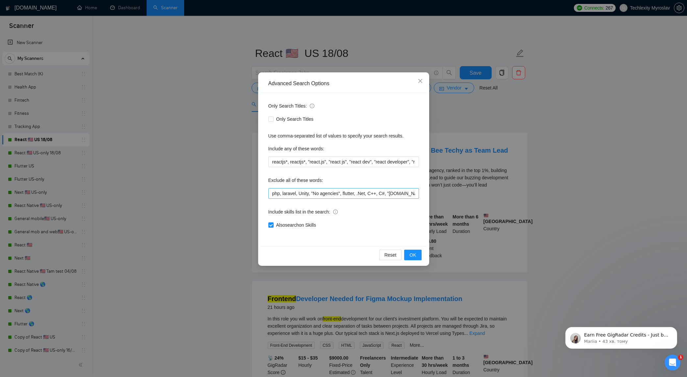
click at [400, 203] on div "Only Search Titles: Only Search Titles Use comma-separated list of values to sp…" at bounding box center [344, 169] width 166 height 153
drag, startPoint x: 420, startPoint y: 81, endPoint x: 401, endPoint y: 86, distance: 19.3
click at [419, 81] on icon "close" at bounding box center [420, 80] width 5 height 5
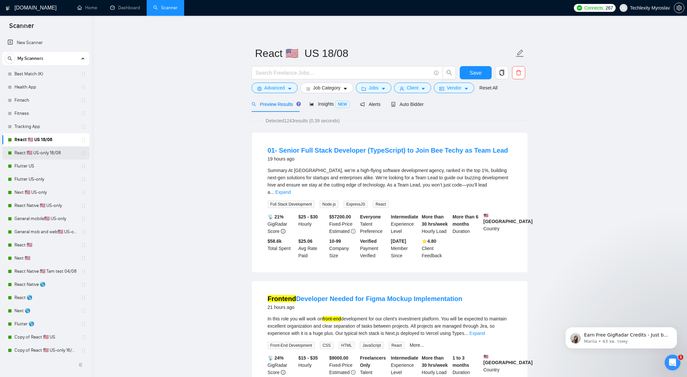
click at [53, 155] on link "React 🇺🇸 US-only 18/08" at bounding box center [45, 152] width 63 height 13
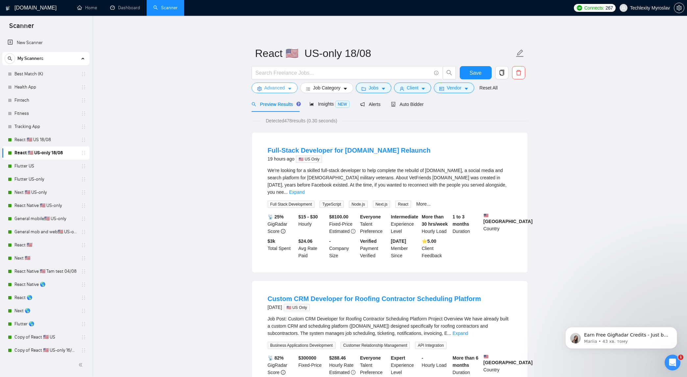
click at [288, 88] on icon "caret-down" at bounding box center [290, 89] width 5 height 5
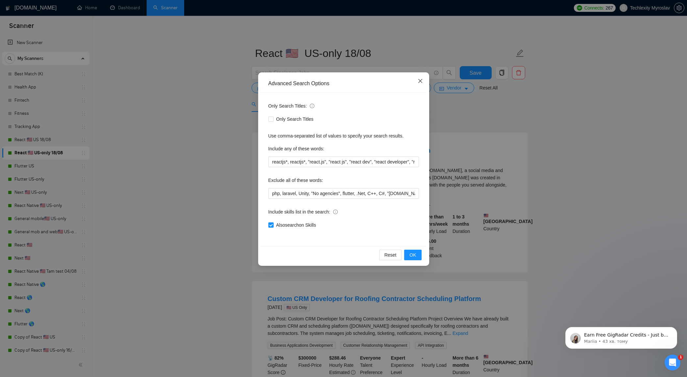
click at [417, 84] on span "Close" at bounding box center [421, 81] width 18 height 18
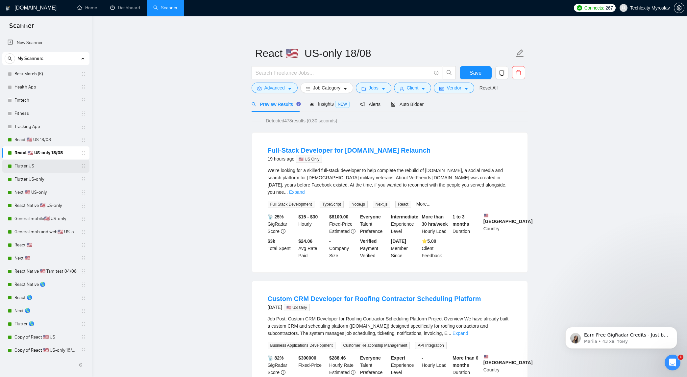
click at [54, 170] on link "Flutter US" at bounding box center [45, 166] width 63 height 13
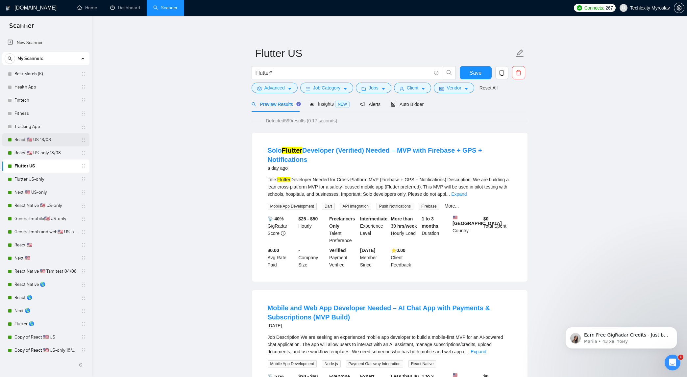
click at [52, 140] on link "React 🇺🇸 US 18/08" at bounding box center [45, 139] width 63 height 13
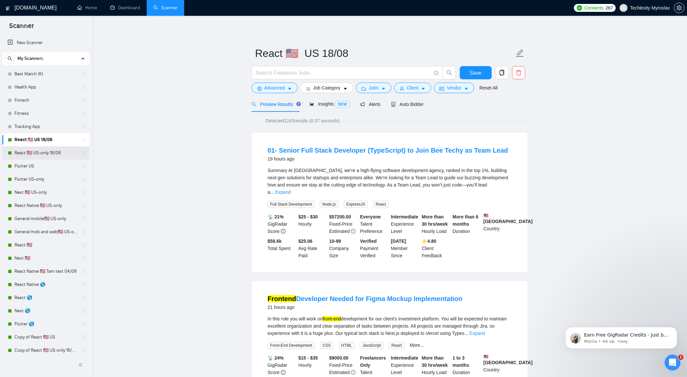
click at [61, 155] on link "React 🇺🇸 US-only 18/08" at bounding box center [45, 152] width 63 height 13
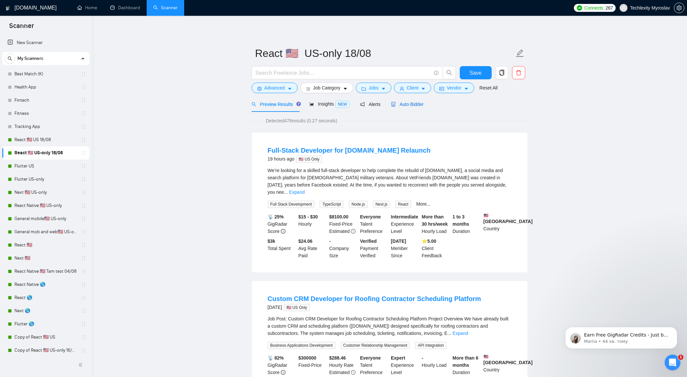
click at [413, 104] on span "Auto Bidder" at bounding box center [407, 104] width 33 height 5
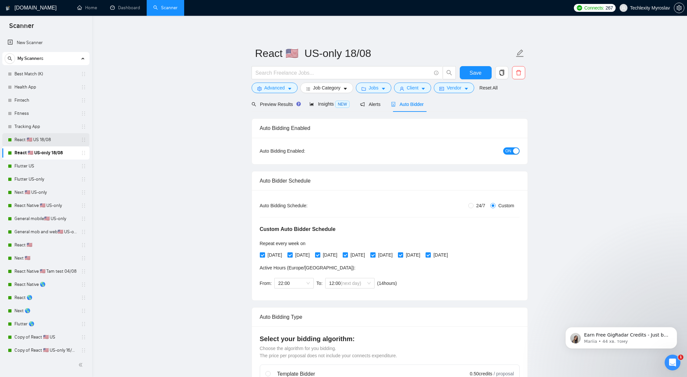
click at [41, 138] on link "React 🇺🇸 US 18/08" at bounding box center [45, 139] width 63 height 13
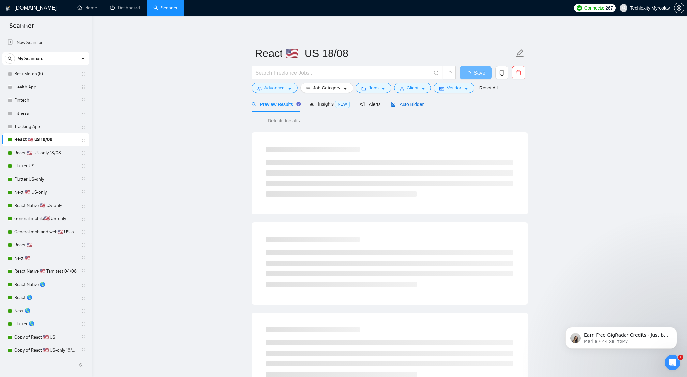
click at [414, 106] on span "Auto Bidder" at bounding box center [407, 104] width 33 height 5
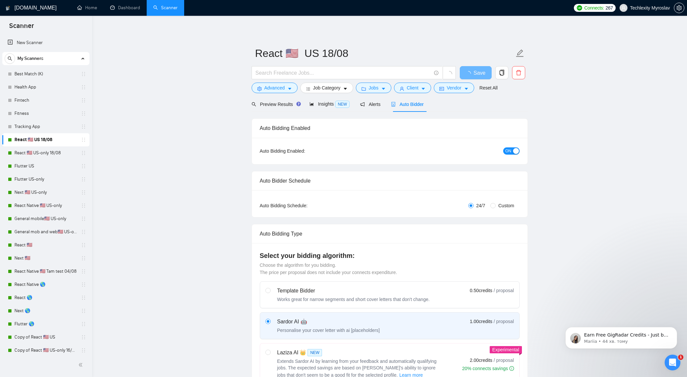
radio input "false"
radio input "true"
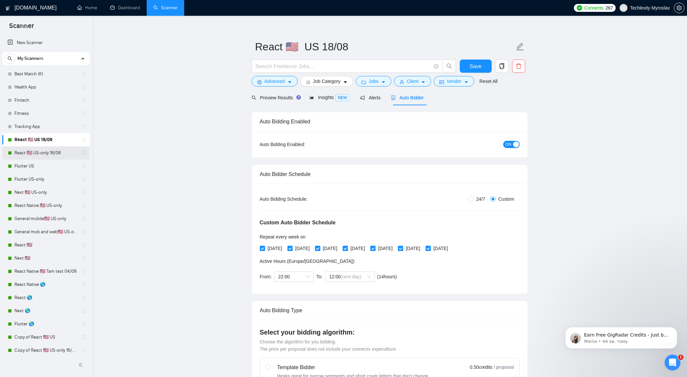
scroll to position [7, 0]
drag, startPoint x: 59, startPoint y: 154, endPoint x: 79, endPoint y: 153, distance: 20.1
click at [59, 154] on link "React 🇺🇸 US-only 18/08" at bounding box center [45, 152] width 63 height 13
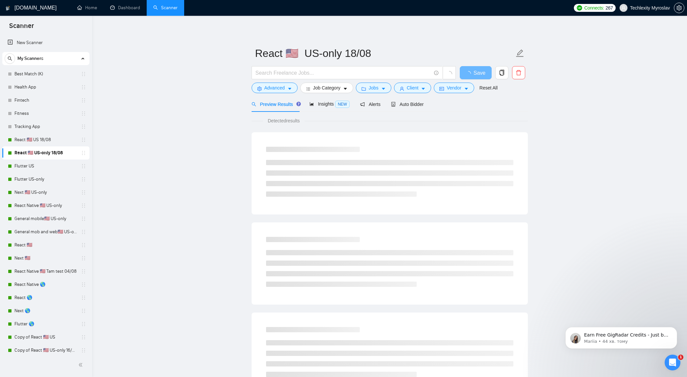
click at [155, 159] on main "React 🇺🇸 US-only 18/08 Save Advanced Job Category Jobs Client Vendor Reset All …" at bounding box center [390, 300] width 574 height 549
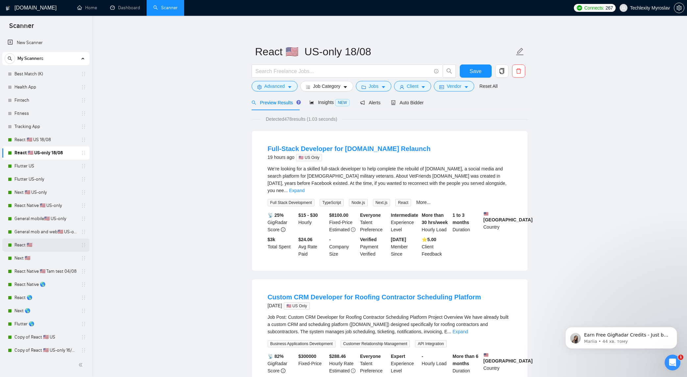
click at [48, 243] on link "React 🇺🇸" at bounding box center [45, 245] width 63 height 13
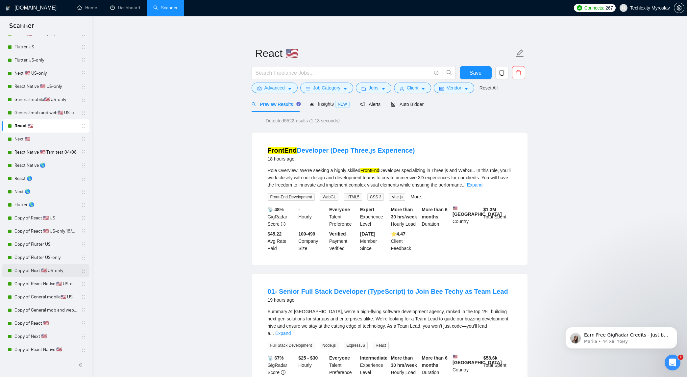
scroll to position [119, 0]
drag, startPoint x: 50, startPoint y: 319, endPoint x: 86, endPoint y: 312, distance: 36.7
click at [50, 319] on link "Copy of React 🇺🇸" at bounding box center [45, 323] width 63 height 13
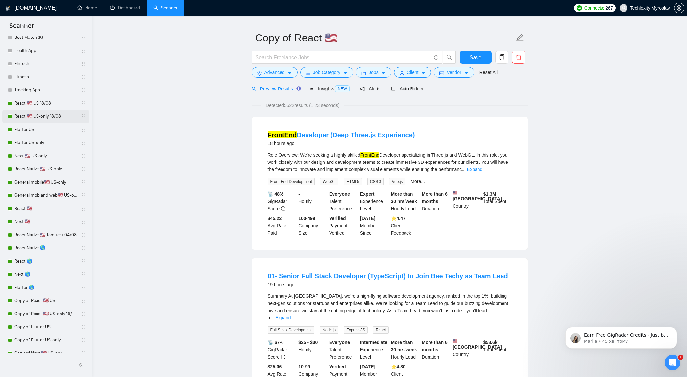
scroll to position [38, 0]
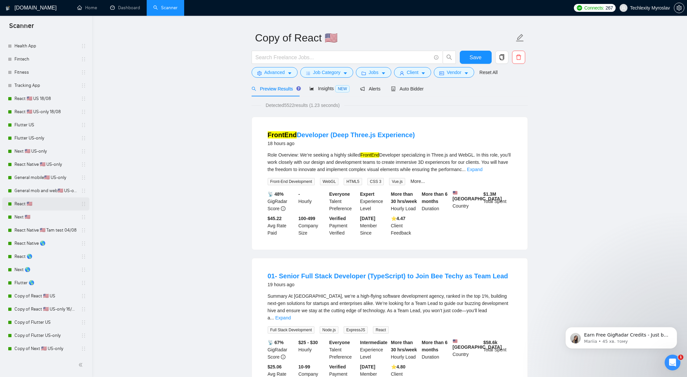
click at [50, 205] on link "React 🇺🇸" at bounding box center [45, 203] width 63 height 13
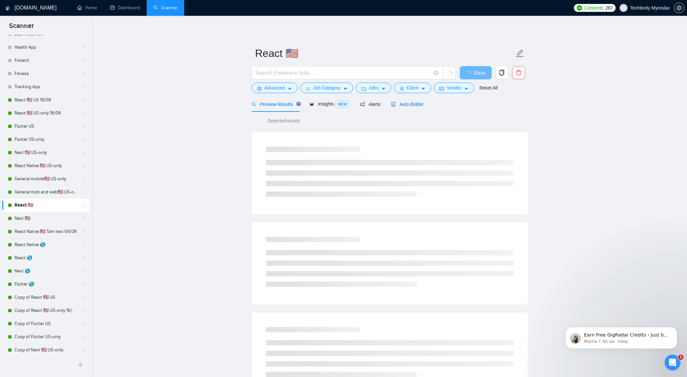
click at [414, 104] on span "Auto Bidder" at bounding box center [407, 104] width 33 height 5
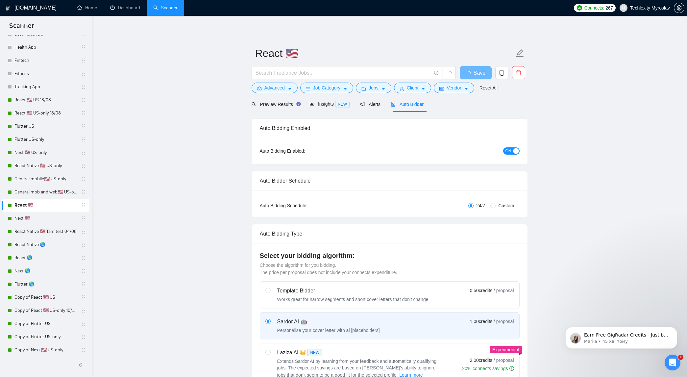
radio input "false"
radio input "true"
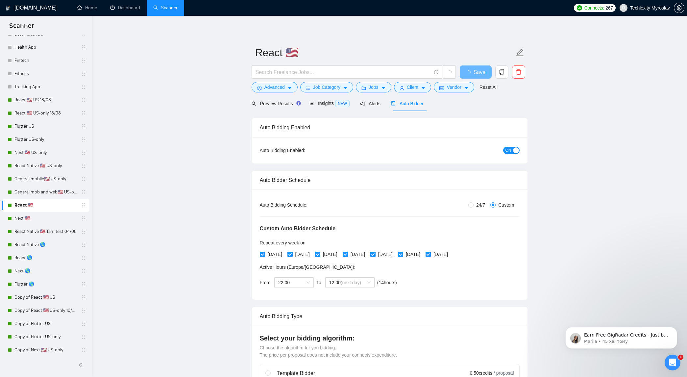
scroll to position [2, 0]
drag, startPoint x: 58, startPoint y: 111, endPoint x: 105, endPoint y: 115, distance: 47.2
click at [58, 111] on link "React 🇺🇸 US-only 18/08" at bounding box center [45, 113] width 63 height 13
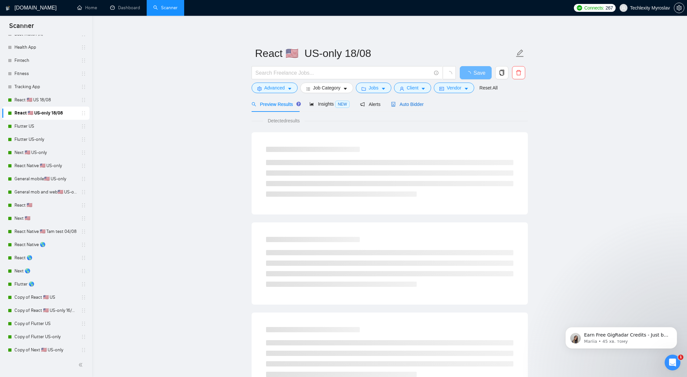
click at [408, 105] on span "Auto Bidder" at bounding box center [407, 104] width 33 height 5
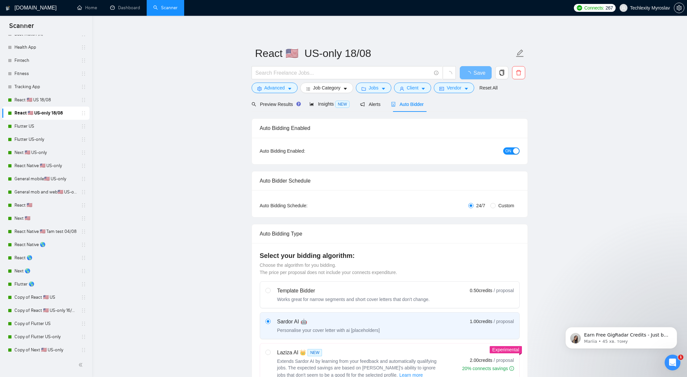
radio input "false"
radio input "true"
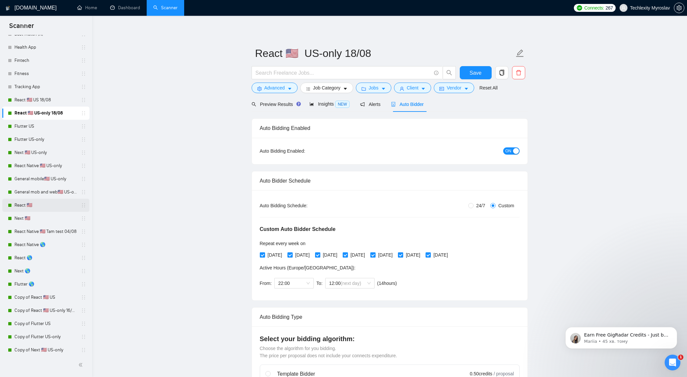
click at [48, 203] on link "React 🇺🇸" at bounding box center [45, 205] width 63 height 13
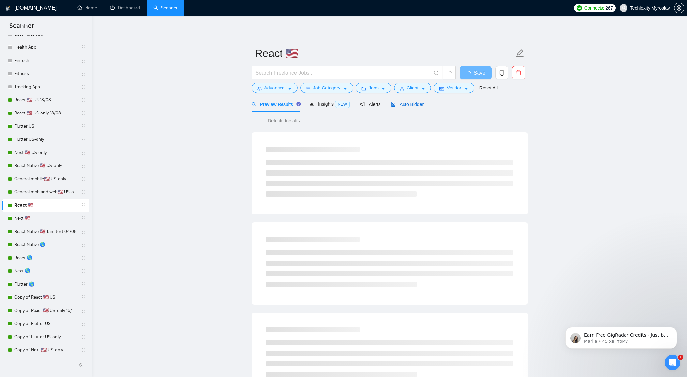
click at [415, 102] on span "Auto Bidder" at bounding box center [407, 104] width 33 height 5
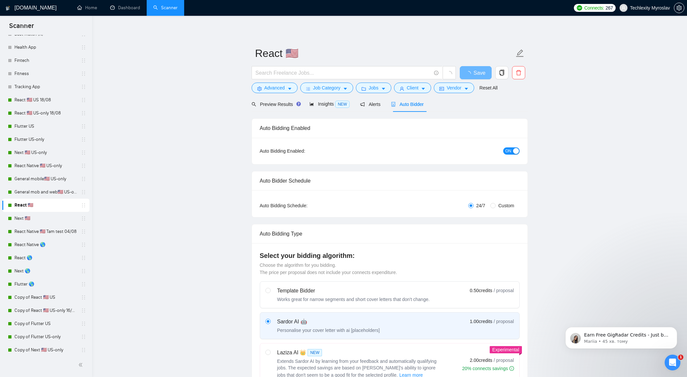
radio input "false"
radio input "true"
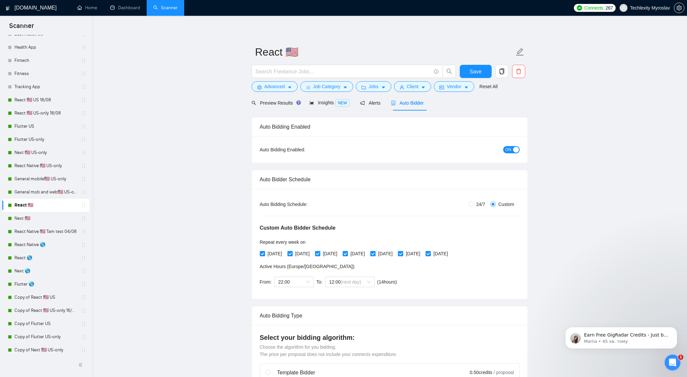
scroll to position [40, 0]
drag, startPoint x: 273, startPoint y: 98, endPoint x: 282, endPoint y: 101, distance: 9.4
click at [273, 98] on div "Preview Results" at bounding box center [275, 103] width 47 height 15
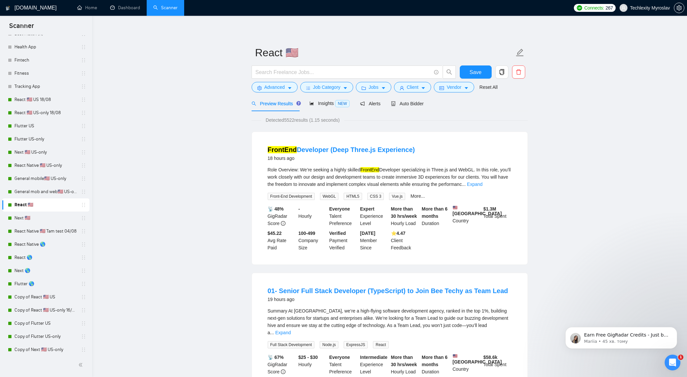
scroll to position [1, 0]
drag, startPoint x: 400, startPoint y: 106, endPoint x: 401, endPoint y: 111, distance: 4.7
click at [400, 106] on span "Auto Bidder" at bounding box center [407, 103] width 33 height 5
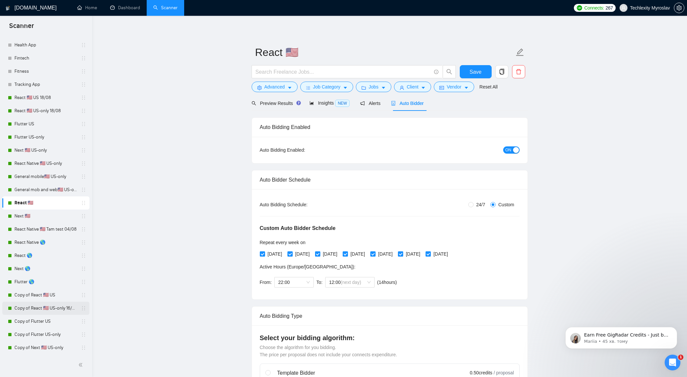
scroll to position [44, 0]
click at [64, 308] on link "Copy of React 🇺🇸 US-only 16/06" at bounding box center [45, 306] width 63 height 13
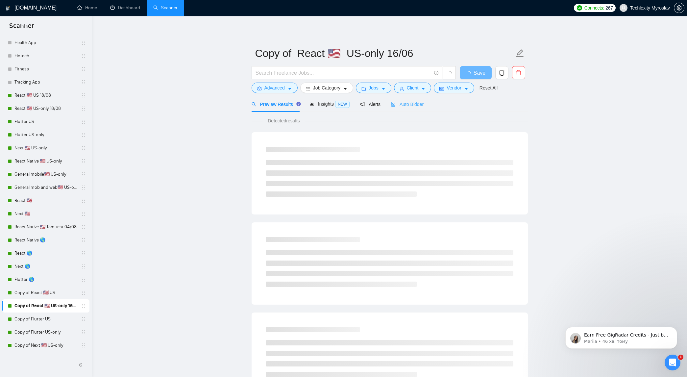
scroll to position [45, 0]
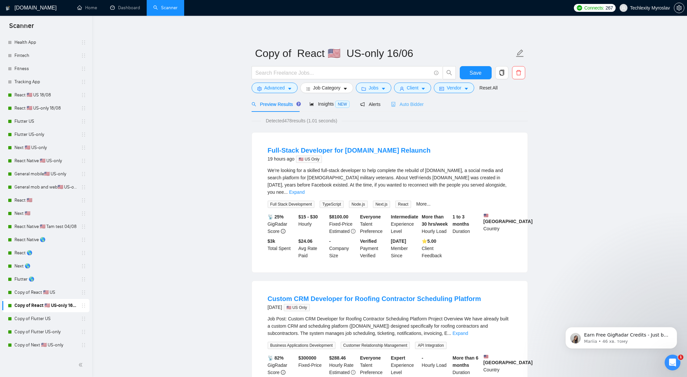
drag, startPoint x: 401, startPoint y: 99, endPoint x: 406, endPoint y: 99, distance: 4.6
click at [401, 99] on div "Auto Bidder" at bounding box center [407, 103] width 33 height 15
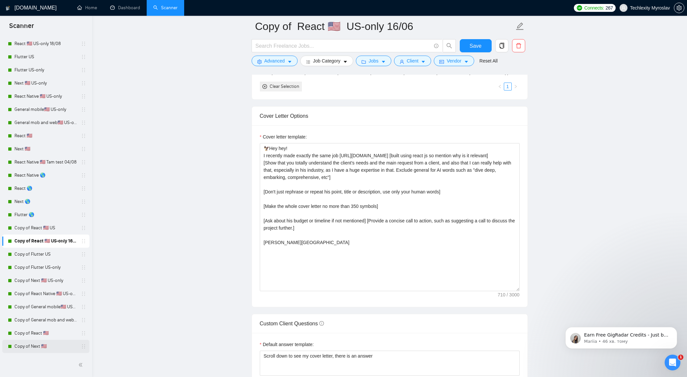
scroll to position [196, 0]
